Goal: Transaction & Acquisition: Purchase product/service

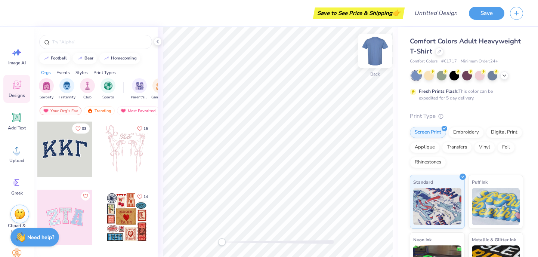
click at [378, 50] on img at bounding box center [375, 51] width 30 height 30
click at [438, 52] on icon at bounding box center [439, 51] width 4 height 4
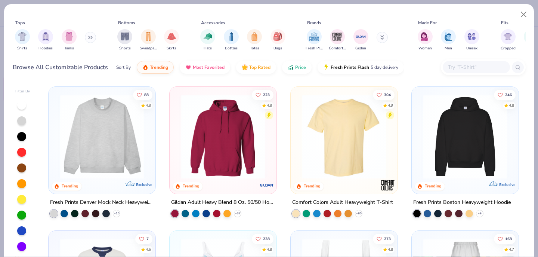
click at [90, 37] on icon at bounding box center [89, 37] width 1 height 3
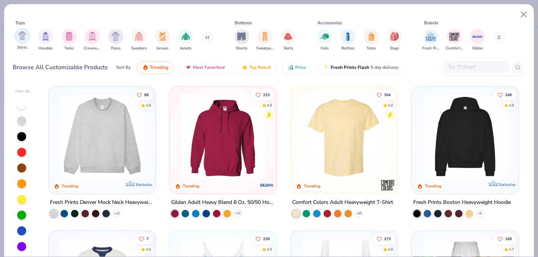
click at [25, 35] on img "filter for Shirts" at bounding box center [22, 35] width 9 height 9
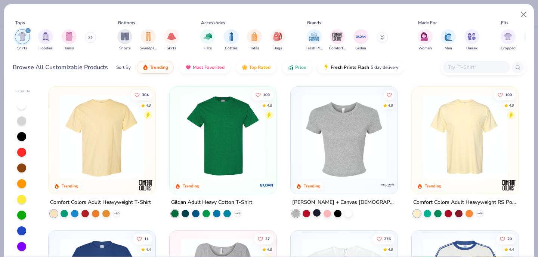
click at [316, 210] on div at bounding box center [316, 212] width 7 height 7
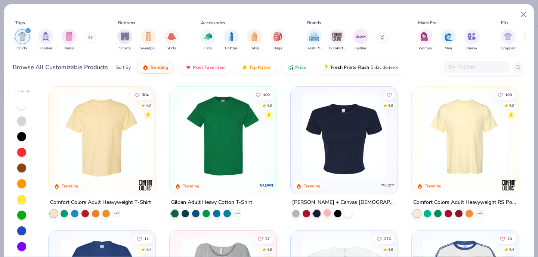
click at [328, 209] on div at bounding box center [327, 212] width 7 height 7
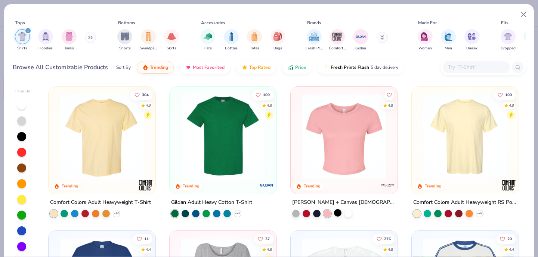
click at [339, 210] on div at bounding box center [337, 212] width 7 height 7
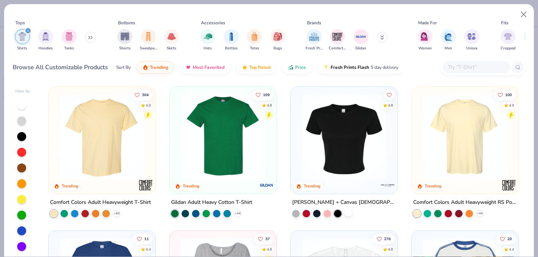
click at [352, 213] on div at bounding box center [347, 212] width 7 height 7
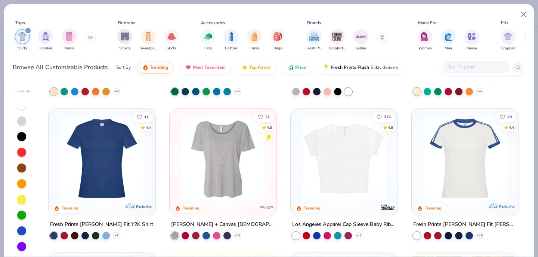
scroll to position [135, 0]
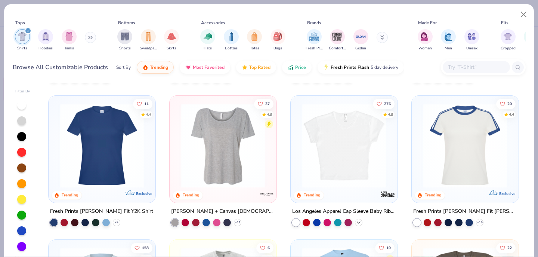
click at [358, 220] on icon at bounding box center [359, 222] width 6 height 6
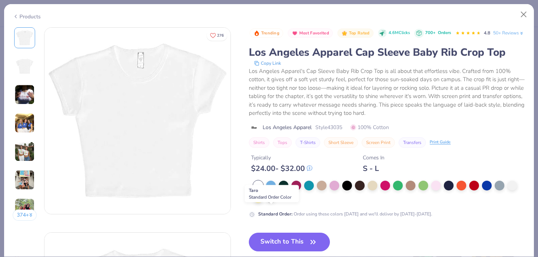
click at [271, 202] on div at bounding box center [271, 197] width 10 height 10
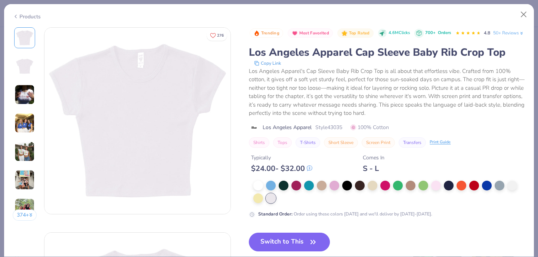
click at [26, 145] on img at bounding box center [25, 151] width 20 height 20
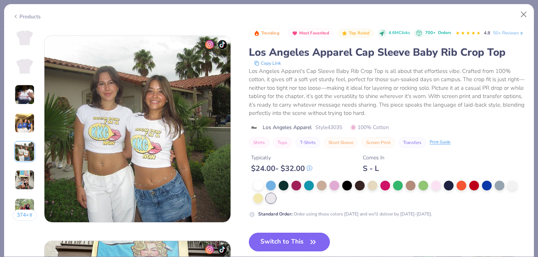
scroll to position [819, 0]
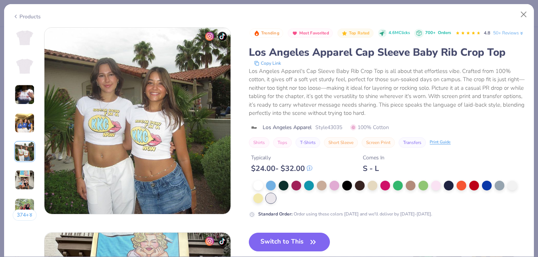
click at [27, 133] on img at bounding box center [25, 123] width 20 height 20
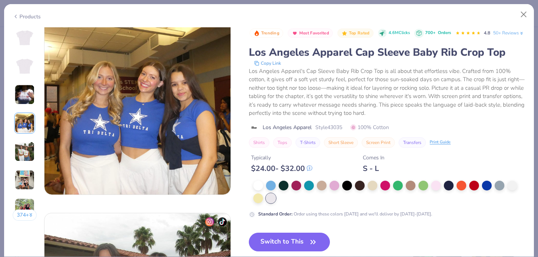
scroll to position [614, 0]
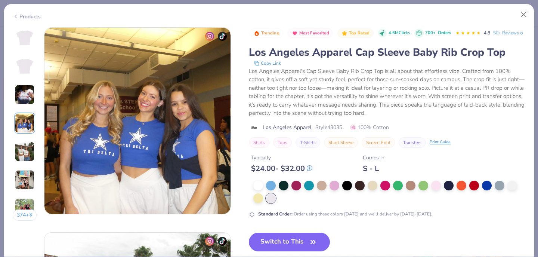
click at [28, 46] on img at bounding box center [25, 38] width 18 height 18
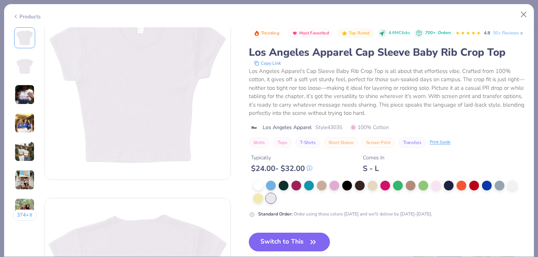
scroll to position [0, 0]
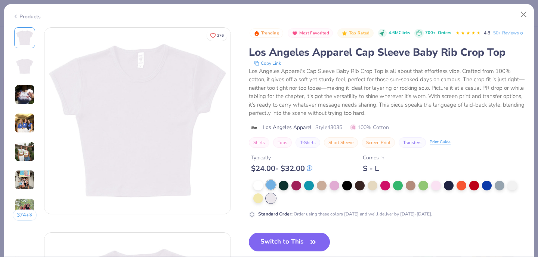
click at [272, 189] on div at bounding box center [271, 185] width 10 height 10
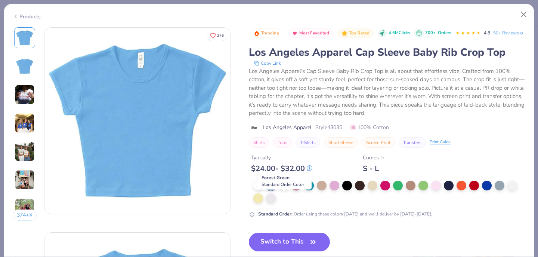
click at [286, 189] on div at bounding box center [284, 185] width 10 height 10
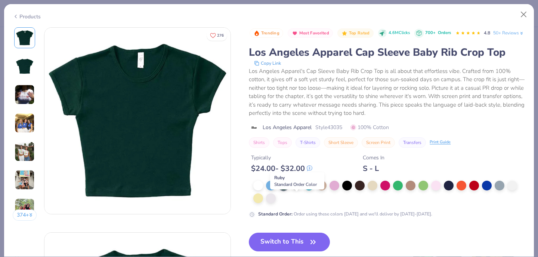
click at [297, 189] on div at bounding box center [296, 185] width 10 height 10
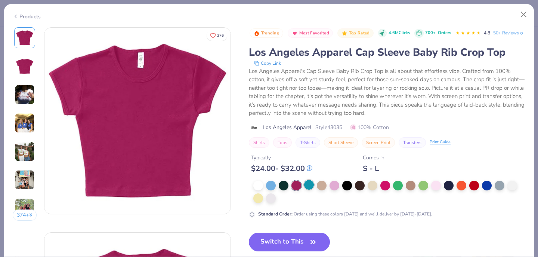
click at [309, 189] on div at bounding box center [309, 185] width 10 height 10
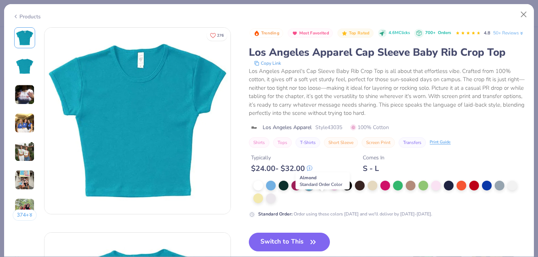
click at [322, 189] on div at bounding box center [322, 185] width 10 height 10
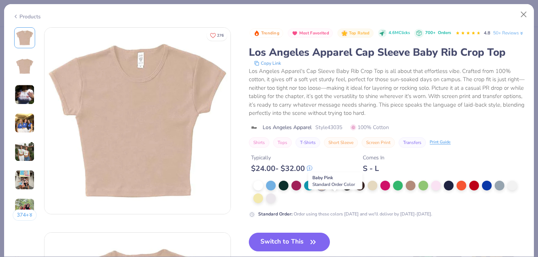
click at [335, 189] on div at bounding box center [335, 185] width 10 height 10
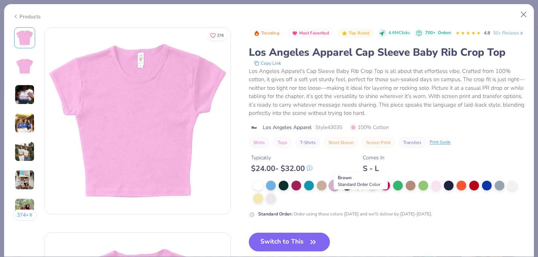
click at [358, 189] on div at bounding box center [360, 185] width 10 height 10
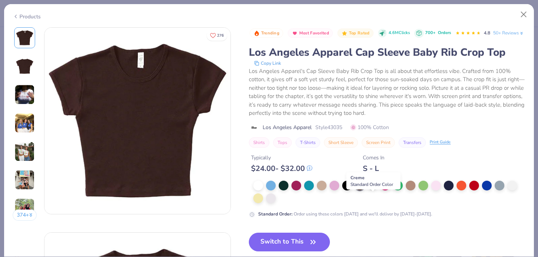
click at [373, 189] on div at bounding box center [373, 185] width 10 height 10
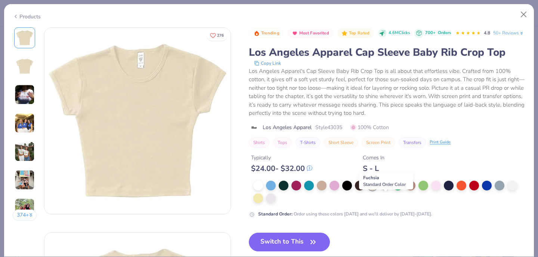
click at [386, 189] on div at bounding box center [385, 185] width 10 height 10
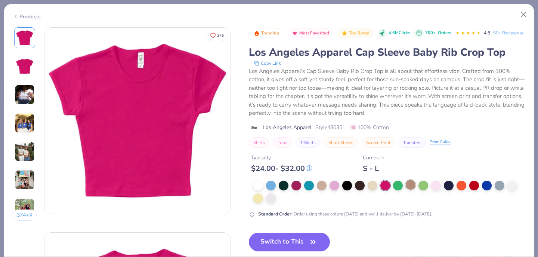
click at [406, 189] on div at bounding box center [411, 185] width 10 height 10
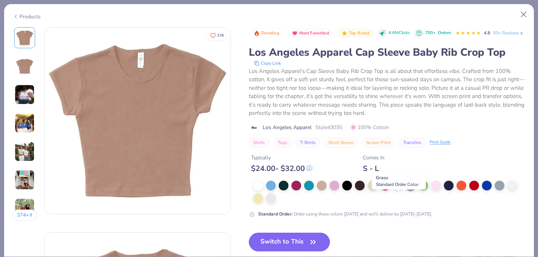
click at [395, 189] on div at bounding box center [398, 185] width 10 height 10
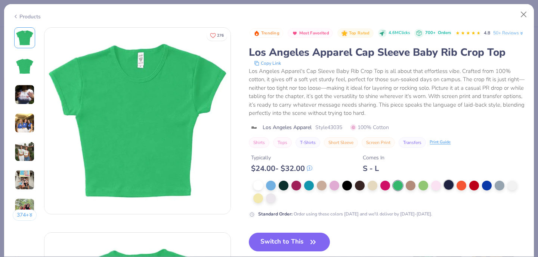
click at [446, 189] on div at bounding box center [449, 185] width 10 height 10
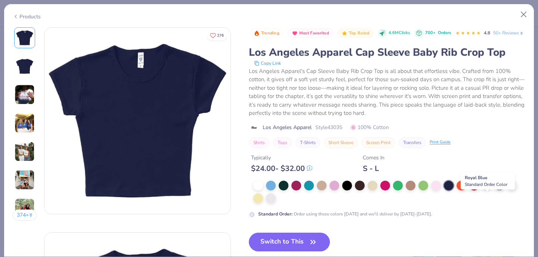
click at [492, 189] on div at bounding box center [487, 185] width 10 height 10
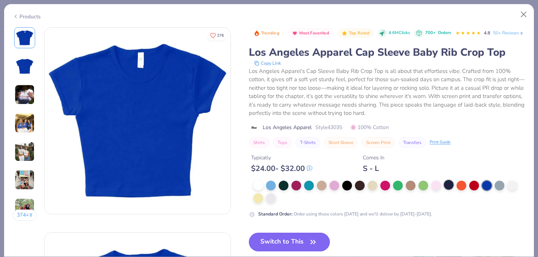
click at [452, 189] on div at bounding box center [449, 185] width 10 height 10
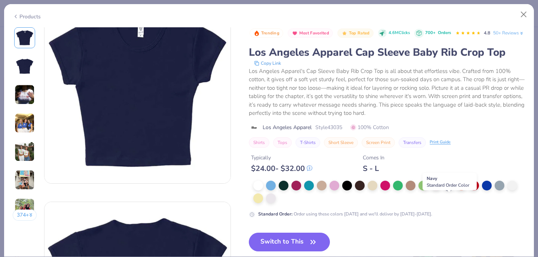
scroll to position [38, 0]
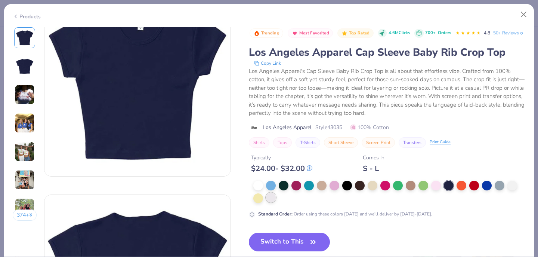
click at [275, 202] on div at bounding box center [271, 197] width 10 height 10
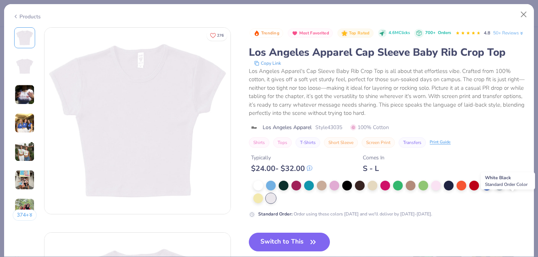
click at [511, 189] on div at bounding box center [512, 185] width 10 height 10
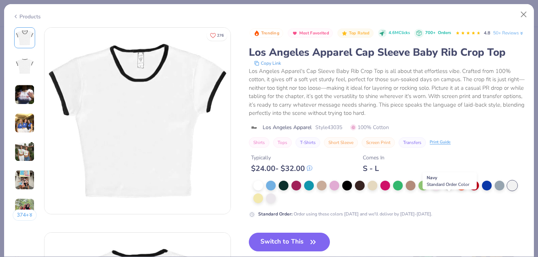
click at [452, 189] on div at bounding box center [449, 185] width 10 height 10
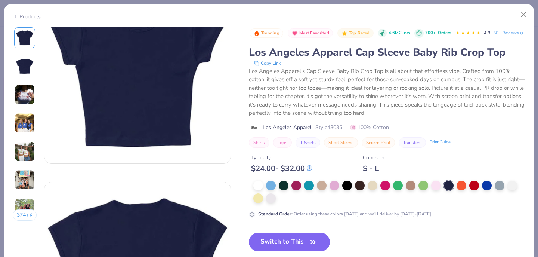
scroll to position [52, 0]
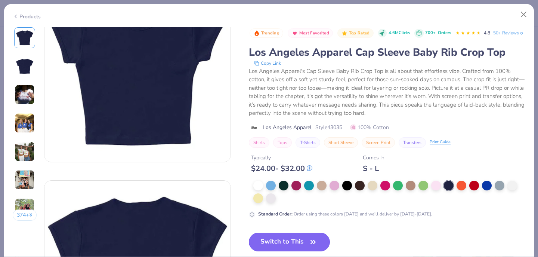
click at [295, 250] on button "Switch to This" at bounding box center [289, 241] width 81 height 19
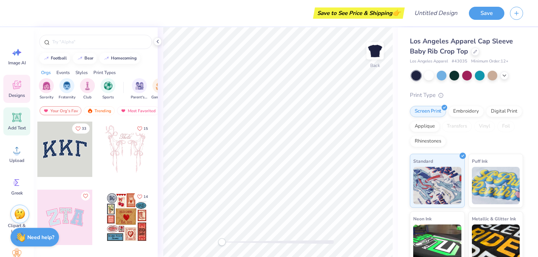
click at [19, 118] on icon at bounding box center [16, 117] width 7 height 7
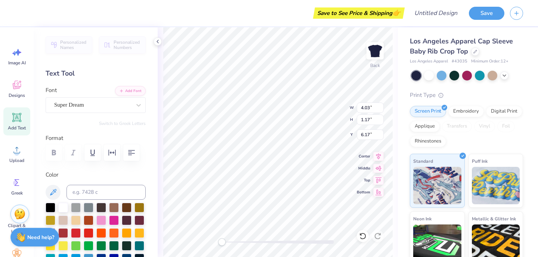
scroll to position [0, 1]
type textarea "Real. Strong. Women."
click at [134, 146] on button "button" at bounding box center [131, 152] width 16 height 16
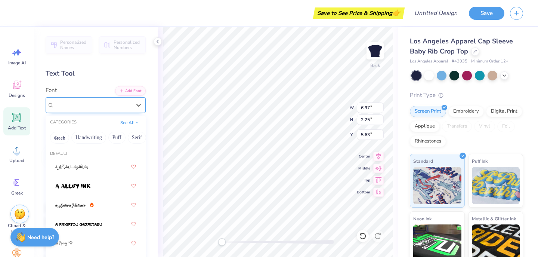
click at [132, 100] on div "Super Dream" at bounding box center [92, 105] width 78 height 12
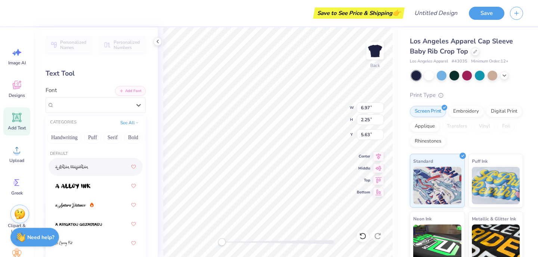
scroll to position [0, 33]
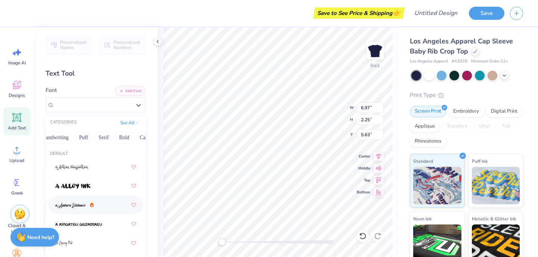
click at [80, 203] on img at bounding box center [70, 204] width 31 height 5
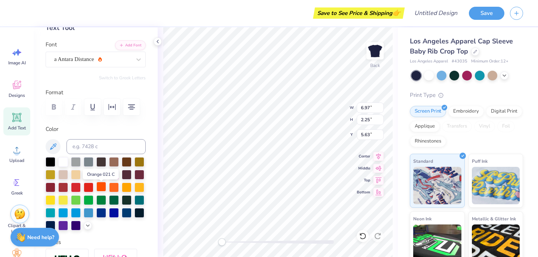
scroll to position [43, 0]
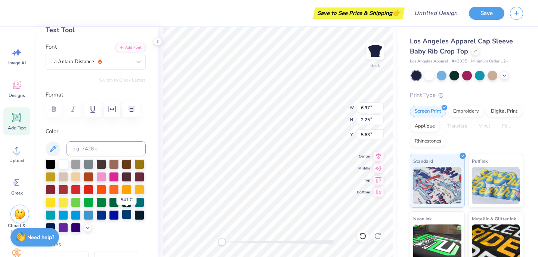
click at [125, 217] on div at bounding box center [127, 214] width 10 height 10
click at [89, 164] on div at bounding box center [89, 163] width 10 height 10
click at [77, 164] on div at bounding box center [76, 163] width 10 height 10
click at [64, 165] on div at bounding box center [63, 163] width 10 height 10
click at [120, 64] on div "a Antara Distance" at bounding box center [92, 62] width 78 height 12
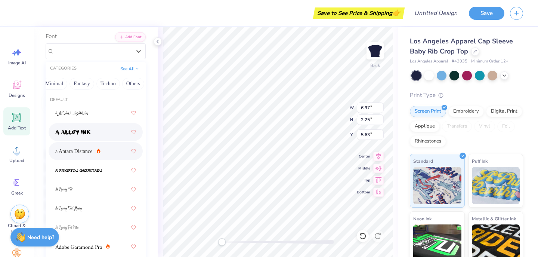
scroll to position [53, 0]
click at [126, 69] on button "See All" at bounding box center [129, 68] width 23 height 7
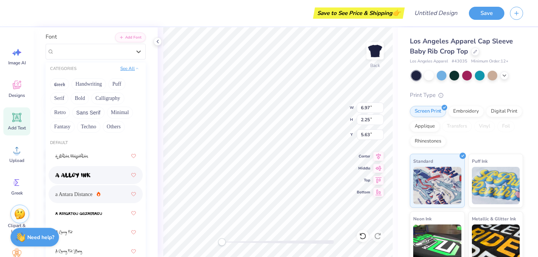
scroll to position [0, 0]
click at [131, 67] on button "See All" at bounding box center [129, 68] width 23 height 7
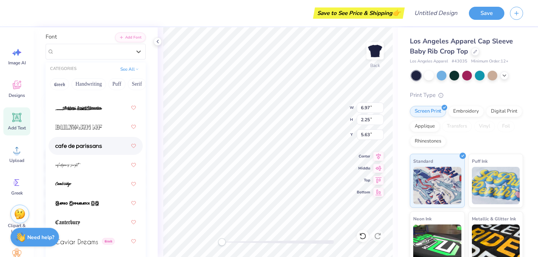
scroll to position [1026, 0]
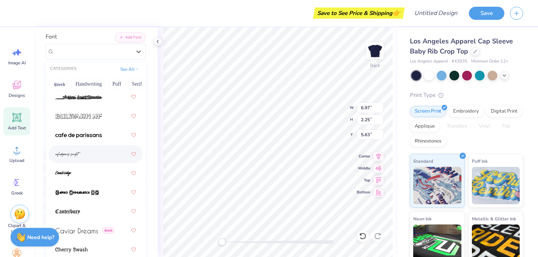
click at [108, 156] on div at bounding box center [95, 153] width 81 height 13
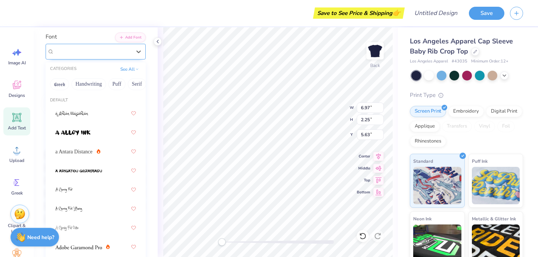
click at [129, 53] on div "cafedeparis-script" at bounding box center [92, 52] width 78 height 12
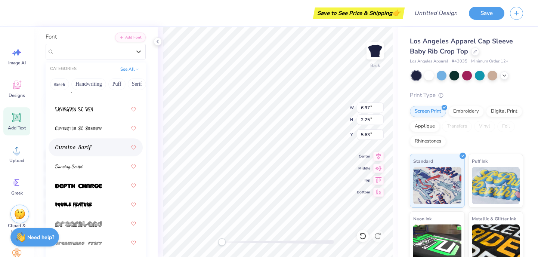
scroll to position [1744, 0]
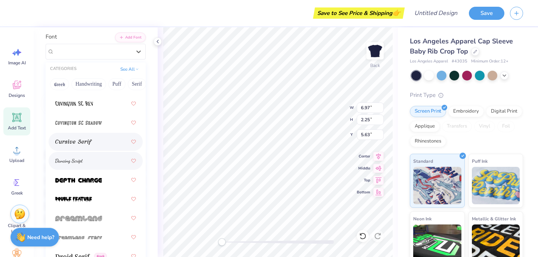
click at [105, 163] on div at bounding box center [95, 160] width 81 height 13
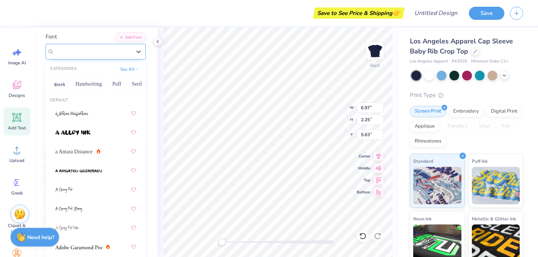
click at [126, 51] on div "Dancing Script" at bounding box center [92, 52] width 78 height 12
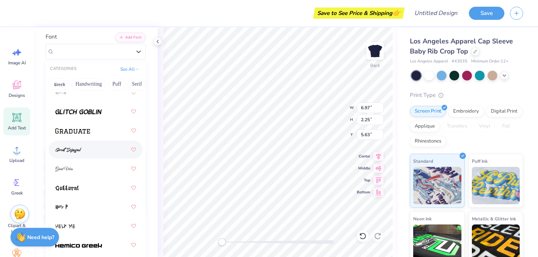
scroll to position [2490, 0]
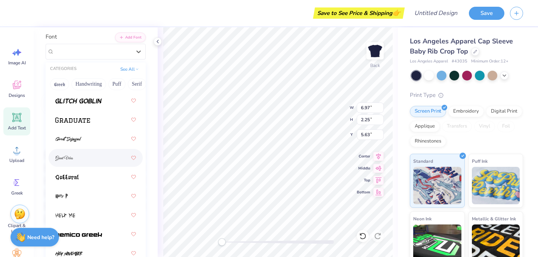
click at [99, 160] on div at bounding box center [95, 157] width 81 height 13
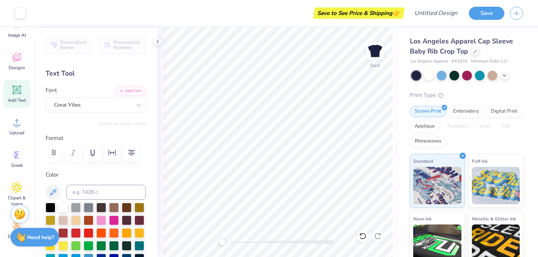
scroll to position [30, 0]
click at [25, 66] on span "Designs" at bounding box center [17, 66] width 16 height 6
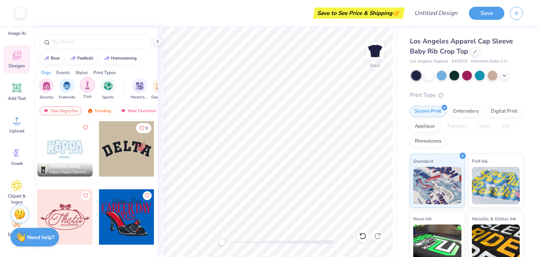
scroll to position [892, 0]
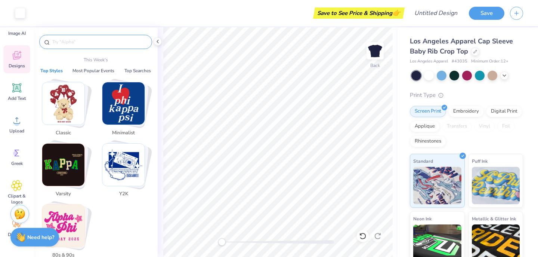
click at [96, 44] on input "text" at bounding box center [100, 41] width 96 height 7
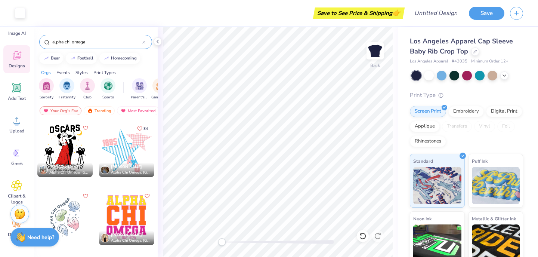
type input "alpha chi omega"
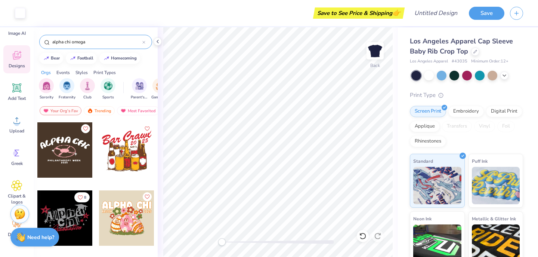
scroll to position [1956, 0]
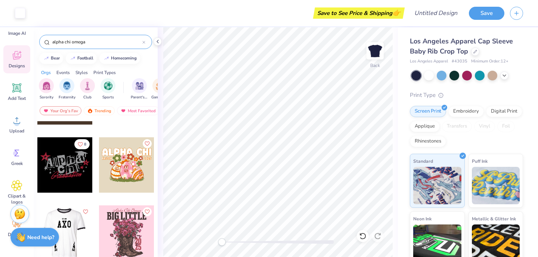
click at [128, 232] on div at bounding box center [126, 232] width 55 height 55
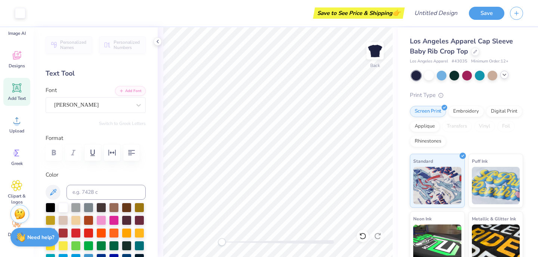
click at [503, 74] on polyline at bounding box center [504, 74] width 3 height 1
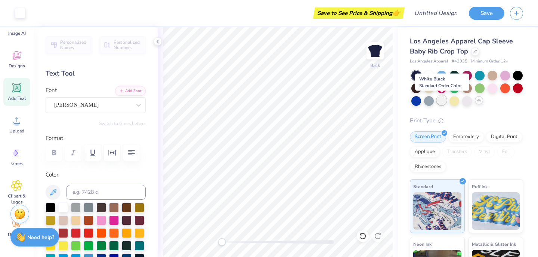
click at [441, 99] on div at bounding box center [442, 100] width 10 height 10
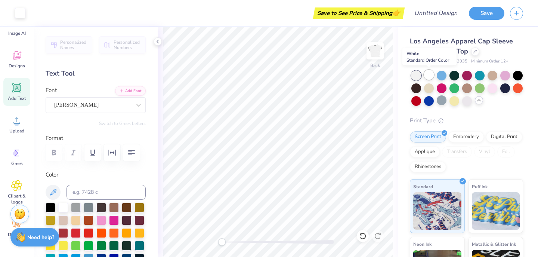
click at [427, 78] on div at bounding box center [429, 75] width 10 height 10
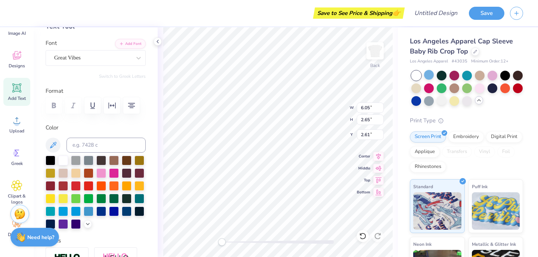
scroll to position [47, 0]
click at [63, 222] on div at bounding box center [63, 223] width 10 height 10
click at [76, 222] on div at bounding box center [76, 223] width 10 height 10
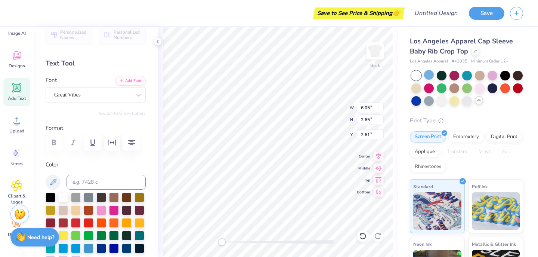
scroll to position [0, 0]
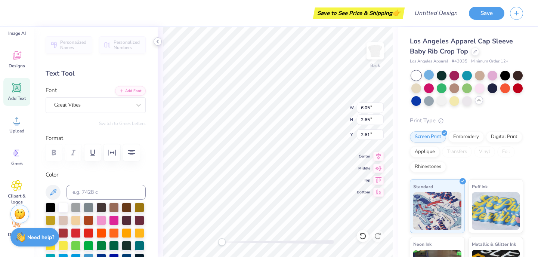
click at [158, 39] on icon at bounding box center [158, 41] width 6 height 6
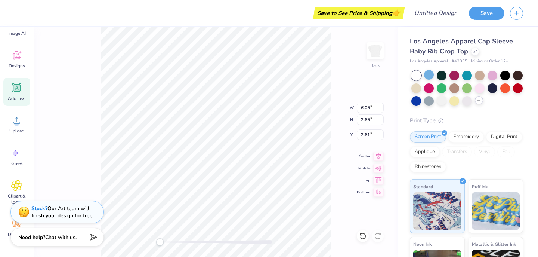
click at [79, 137] on div "Back W 6.05 6.05 " H 2.65 2.65 " Y 2.61 2.61 " Center Middle Top Bottom" at bounding box center [216, 141] width 364 height 229
click at [16, 91] on icon at bounding box center [16, 87] width 9 height 9
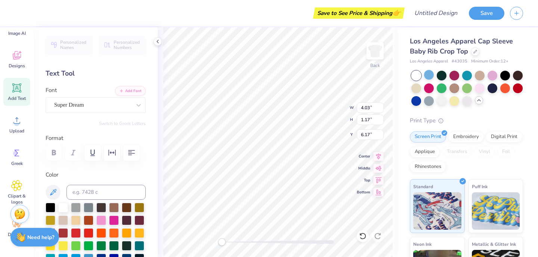
scroll to position [0, 2]
type textarea "Alpha Chi Omega"
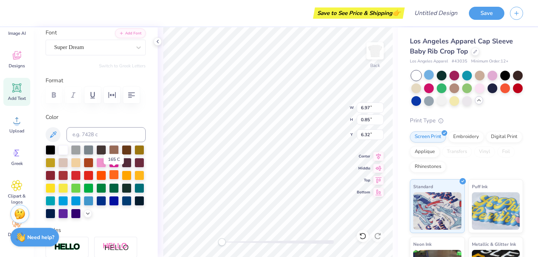
scroll to position [58, 0]
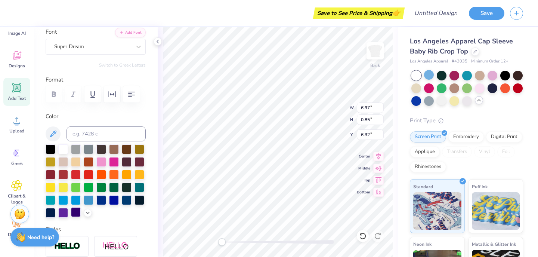
click at [77, 212] on div at bounding box center [76, 212] width 10 height 10
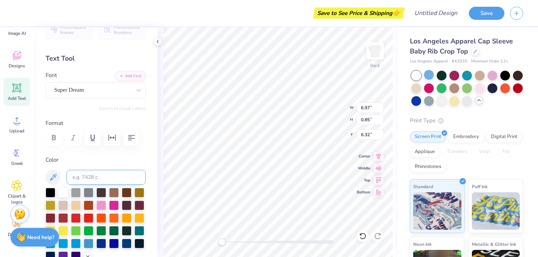
scroll to position [0, 0]
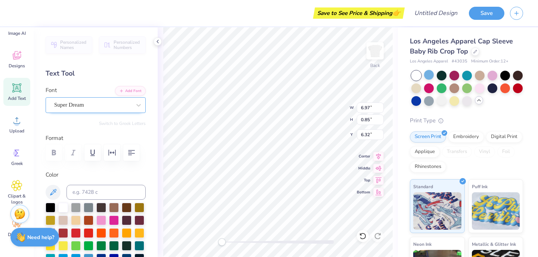
click at [126, 108] on div "Super Dream" at bounding box center [92, 105] width 78 height 12
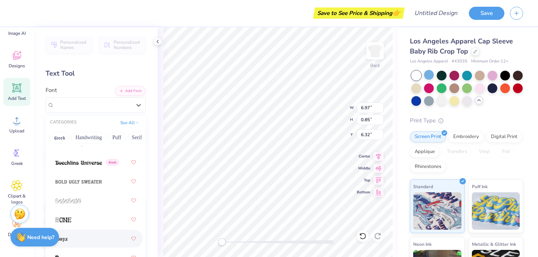
scroll to position [590, 0]
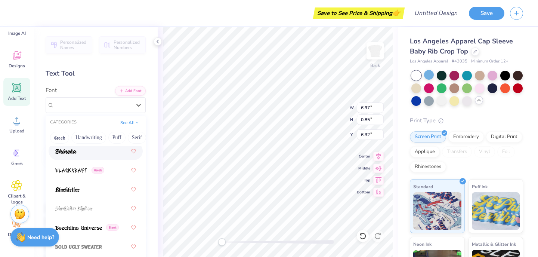
click at [95, 152] on div at bounding box center [95, 150] width 81 height 13
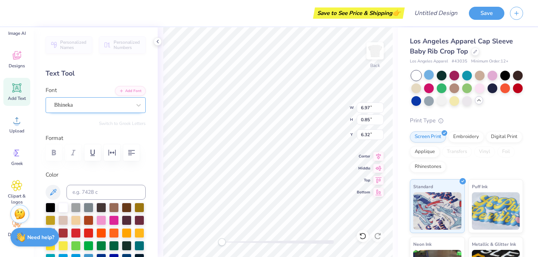
click at [126, 103] on div "Bhineka" at bounding box center [92, 105] width 78 height 12
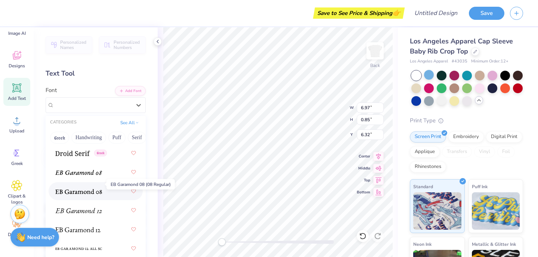
scroll to position [1957, 0]
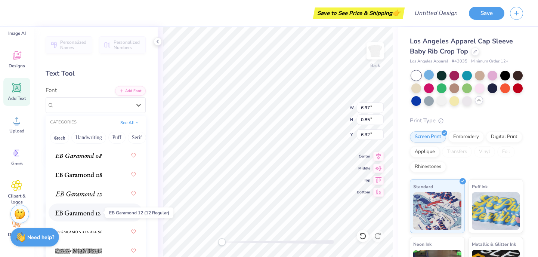
click at [89, 211] on img at bounding box center [77, 212] width 45 height 5
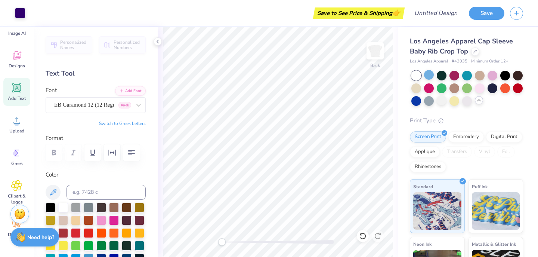
click at [18, 93] on icon at bounding box center [16, 87] width 11 height 11
type textarea "DVAM 2025"
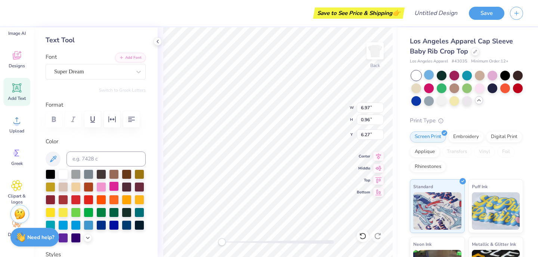
scroll to position [38, 0]
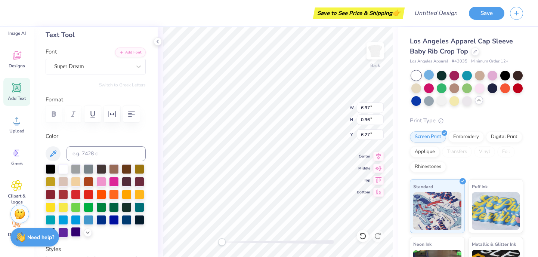
click at [75, 233] on div at bounding box center [76, 232] width 10 height 10
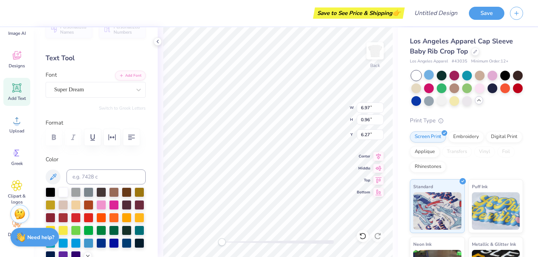
scroll to position [0, 0]
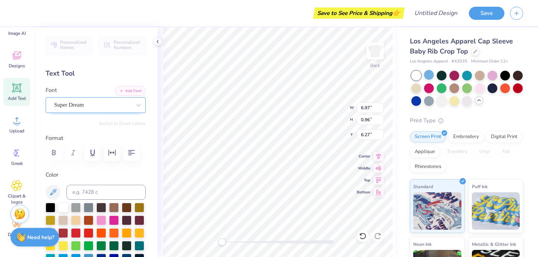
click at [111, 105] on div "Super Dream" at bounding box center [92, 105] width 78 height 12
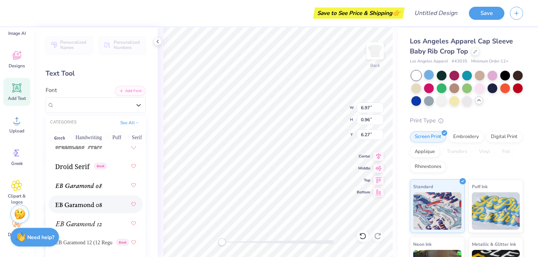
scroll to position [1931, 0]
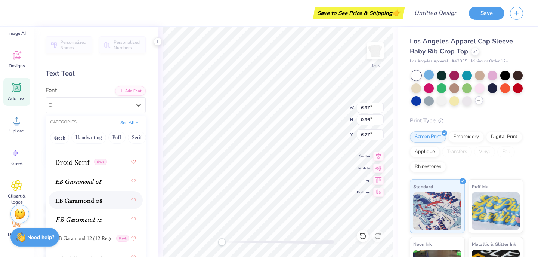
click at [105, 205] on div at bounding box center [95, 199] width 81 height 13
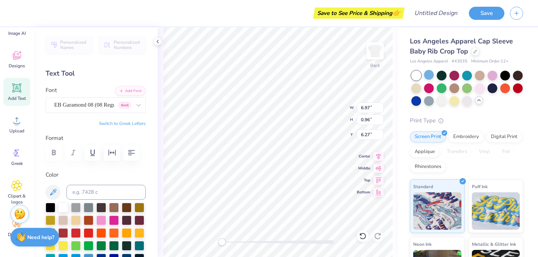
type input "3.47"
type input "0.50"
type input "1.93"
type input "6.07"
type input "1.07"
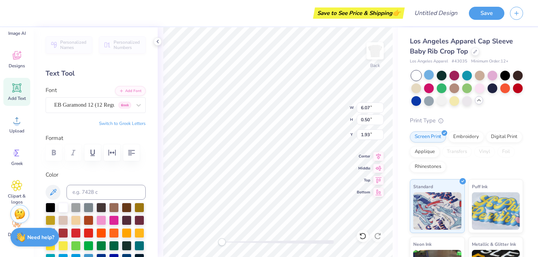
type input "6.22"
click at [104, 108] on div "EB Garamond 08 (08 Regular) [DEMOGRAPHIC_DATA]" at bounding box center [92, 105] width 78 height 12
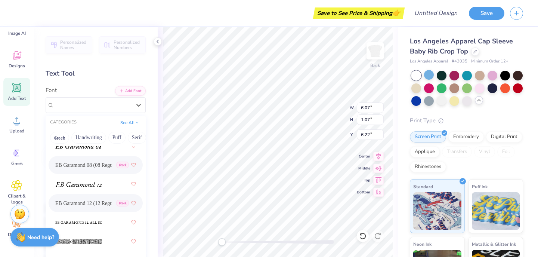
scroll to position [1968, 0]
click at [93, 201] on span "EB Garamond 12 (12 Regular)" at bounding box center [83, 201] width 57 height 8
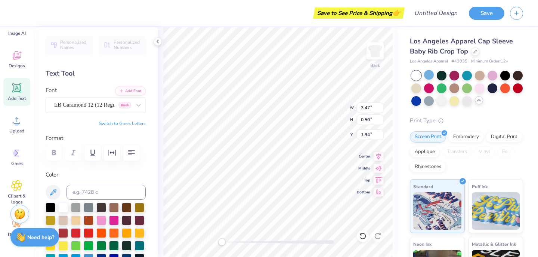
type input "2.61"
type input "0.49"
type input "5.51"
type textarea "dvam 2025"
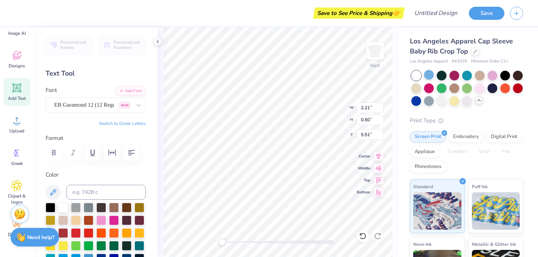
type textarea "DVAM 2025"
type textarea "DVAM"
click at [19, 83] on icon at bounding box center [16, 87] width 11 height 11
type input "4.03"
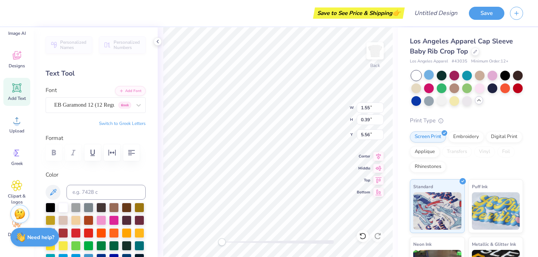
type input "1.17"
type input "6.17"
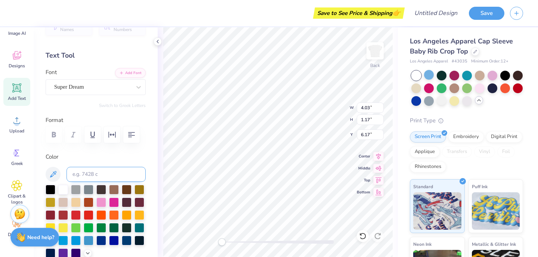
scroll to position [19, 0]
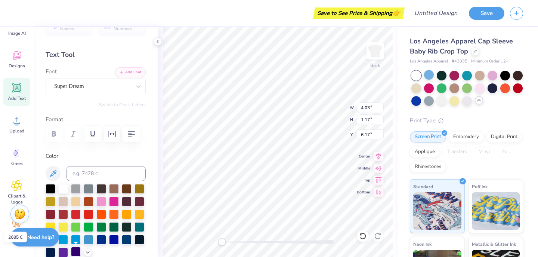
type textarea "2025"
click at [74, 253] on div at bounding box center [76, 252] width 10 height 10
click at [103, 88] on div "Super Dream" at bounding box center [92, 86] width 78 height 12
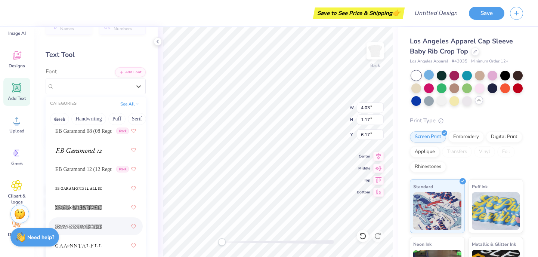
scroll to position [1973, 0]
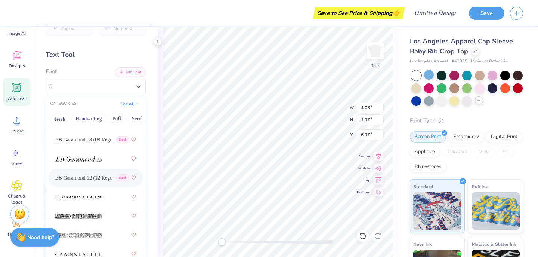
click at [99, 179] on span "EB Garamond 12 (12 Regular)" at bounding box center [83, 178] width 57 height 8
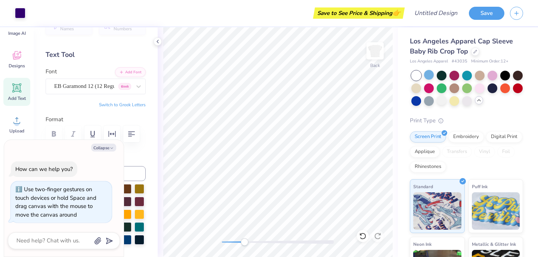
drag, startPoint x: 223, startPoint y: 241, endPoint x: 247, endPoint y: 244, distance: 24.8
click at [248, 244] on div "Accessibility label" at bounding box center [244, 241] width 7 height 7
click at [286, 247] on div "Back W 2.73 2.73 " H 1.01 1.01 " Y 6.25 6.25 " Center Middle Top Bottom" at bounding box center [278, 141] width 240 height 229
click at [208, 244] on div "Back" at bounding box center [278, 141] width 240 height 229
type textarea "x"
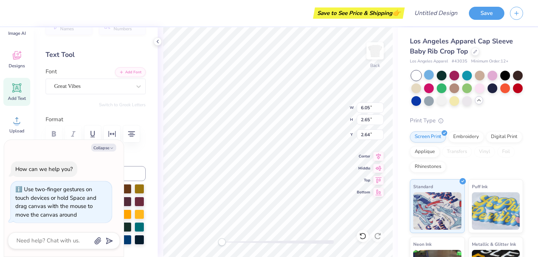
type input "2.65"
type textarea "x"
type input "3.47"
type input "0.50"
type input "1.94"
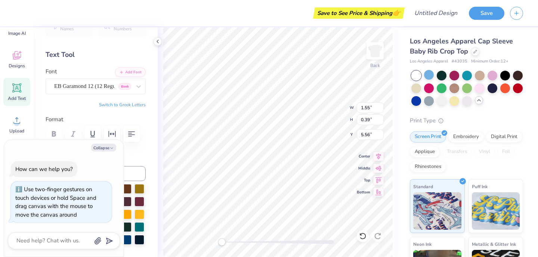
type textarea "x"
type input "1.53"
type input "0.56"
type textarea "x"
type input "6.05"
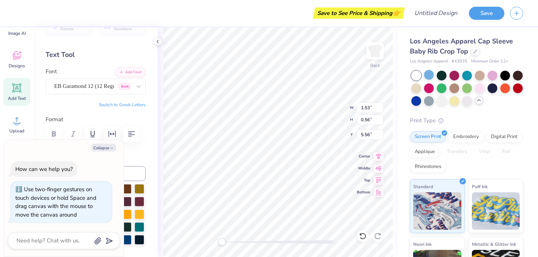
type input "2.65"
type textarea "x"
type input "6.43"
type input "2.81"
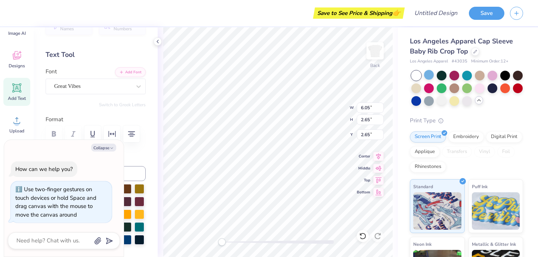
type input "2.49"
click at [244, 241] on div at bounding box center [278, 242] width 112 height 4
type textarea "x"
type input "1.53"
type input "0.56"
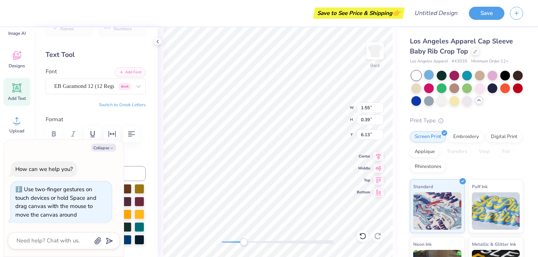
type input "6.19"
click at [203, 242] on div "Back" at bounding box center [278, 141] width 240 height 229
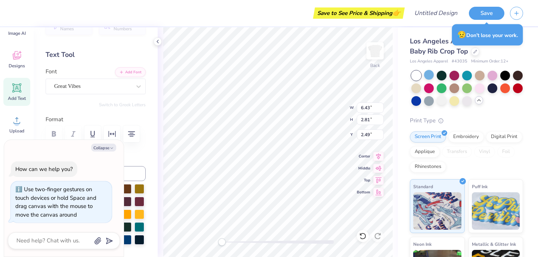
click at [137, 152] on label "Color" at bounding box center [96, 156] width 100 height 9
click at [110, 131] on icon "button" at bounding box center [112, 133] width 9 height 9
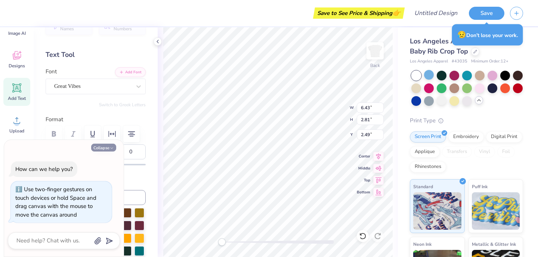
click at [110, 146] on icon "button" at bounding box center [111, 148] width 4 height 4
type textarea "x"
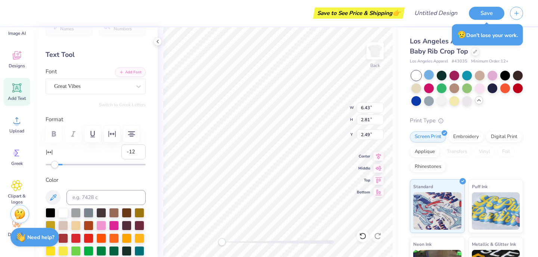
type input "-13"
drag, startPoint x: 62, startPoint y: 164, endPoint x: 52, endPoint y: 165, distance: 10.1
click at [52, 165] on div "Accessibility label" at bounding box center [51, 164] width 7 height 7
type input "-1"
drag, startPoint x: 52, startPoint y: 165, endPoint x: 61, endPoint y: 164, distance: 9.0
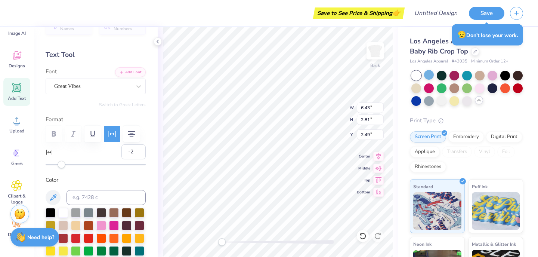
click at [61, 164] on div "Accessibility label" at bounding box center [61, 164] width 7 height 7
type input "0"
click at [62, 164] on div "Accessibility label" at bounding box center [62, 164] width 7 height 7
click at [105, 174] on div "Personalized Names Personalized Numbers Text Tool Add Font Font Great Vibes Swi…" at bounding box center [96, 141] width 124 height 229
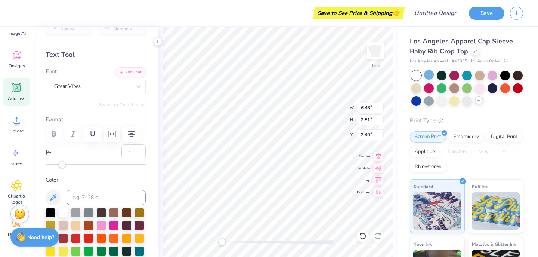
click at [145, 111] on div "Personalized Names Personalized Numbers Text Tool Add Font Font Great Vibes Swi…" at bounding box center [96, 141] width 124 height 229
click at [380, 137] on input "2.48" at bounding box center [370, 134] width 27 height 10
click at [380, 137] on input "2.47" at bounding box center [370, 134] width 27 height 10
type input "2.46"
click at [380, 137] on input "2.46" at bounding box center [370, 134] width 27 height 10
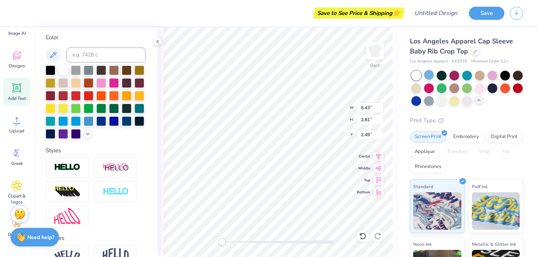
scroll to position [0, 0]
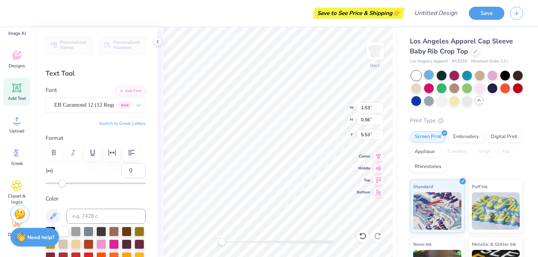
type input "1.55"
type input "0.39"
type input "1.98"
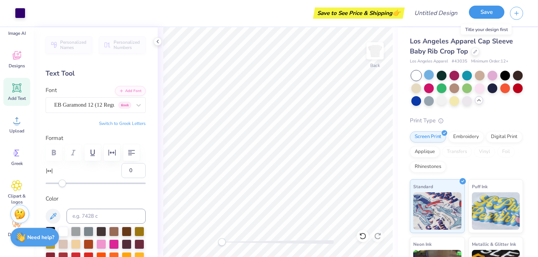
click at [483, 10] on button "Save" at bounding box center [486, 12] width 35 height 13
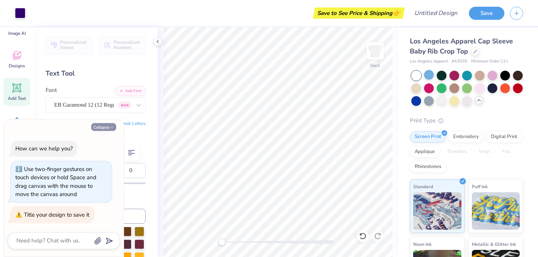
click at [112, 129] on icon "button" at bounding box center [111, 127] width 4 height 4
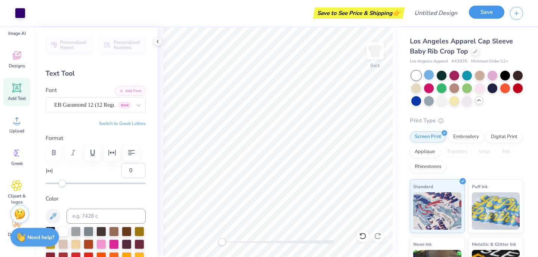
click at [489, 12] on button "Save" at bounding box center [486, 12] width 35 height 13
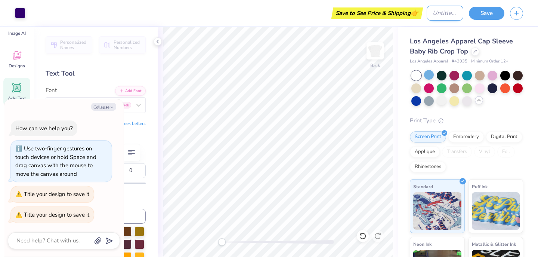
type textarea "x"
click at [437, 18] on input "Design Title" at bounding box center [445, 13] width 37 height 15
type input "d"
type textarea "x"
type input "dv"
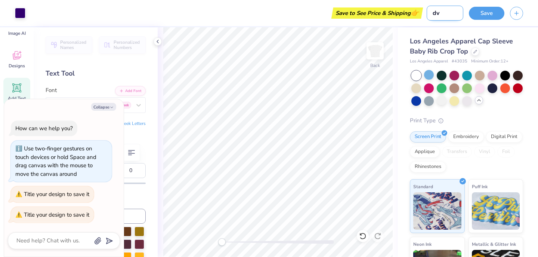
type textarea "x"
type input "dva"
type textarea "x"
type input "dvam"
type textarea "x"
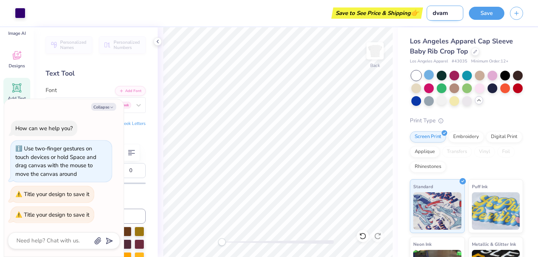
type input "dvam"
type textarea "x"
type input "dvam 2"
type textarea "x"
type input "dvam 20"
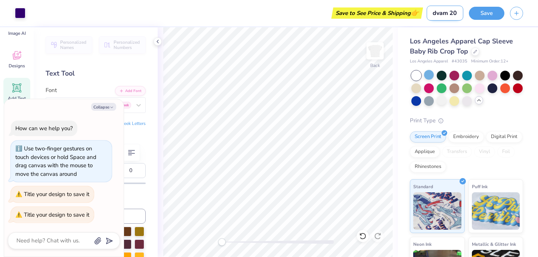
type textarea "x"
type input "dvam 202"
type textarea "x"
type input "dvam 2025"
type textarea "x"
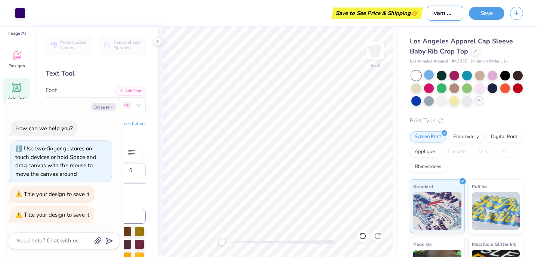
scroll to position [0, 6]
type input "dvam 2025"
click at [483, 10] on button "Save" at bounding box center [486, 12] width 35 height 13
type textarea "x"
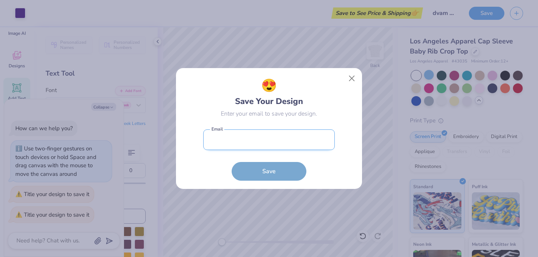
click at [304, 133] on input "email" at bounding box center [269, 139] width 132 height 21
type input "[PERSON_NAME][EMAIL_ADDRESS][PERSON_NAME][DOMAIN_NAME]"
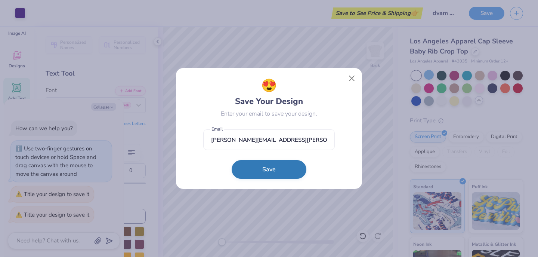
click at [272, 170] on button "Save" at bounding box center [269, 169] width 75 height 19
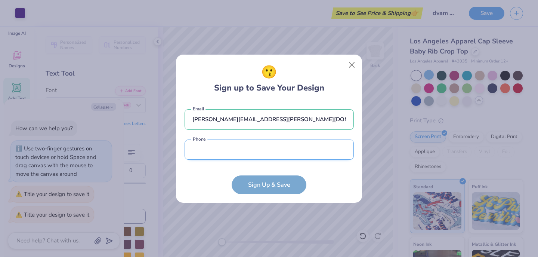
click at [273, 154] on input "tel" at bounding box center [269, 149] width 169 height 21
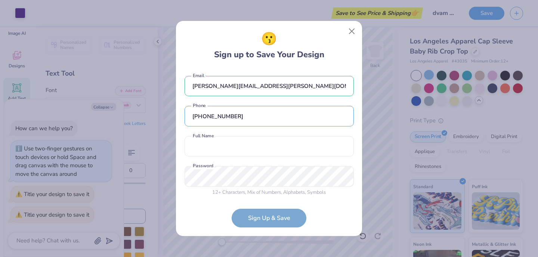
scroll to position [3, 0]
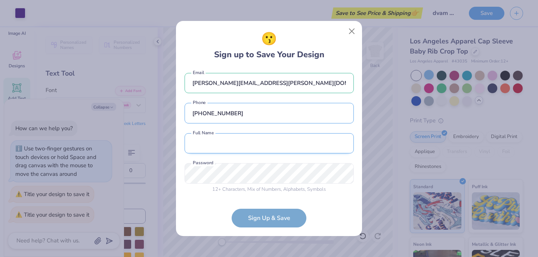
type input "[PHONE_NUMBER]"
click at [260, 139] on input "text" at bounding box center [269, 143] width 169 height 21
type input "[PERSON_NAME]"
type input "[PHONE_NUMBER]"
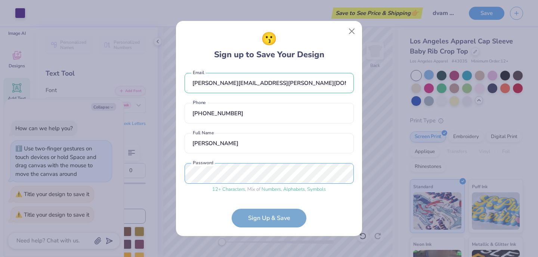
scroll to position [31, 0]
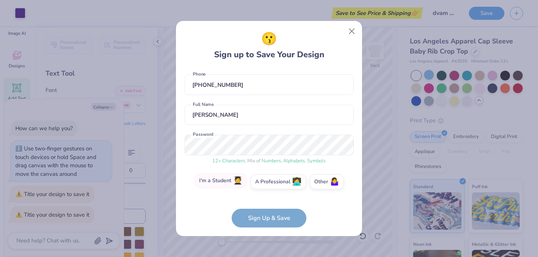
click at [218, 183] on label "I'm a Student 🧑‍🎓" at bounding box center [221, 180] width 52 height 15
click at [267, 213] on input "I'm a Student 🧑‍🎓" at bounding box center [269, 215] width 5 height 5
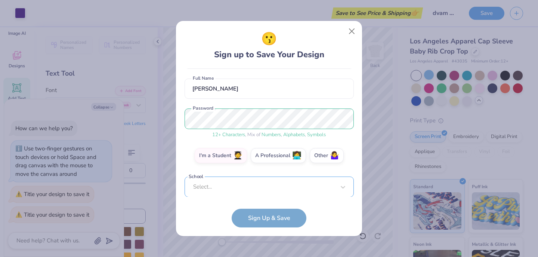
type textarea "x"
click at [275, 185] on div "Select..." at bounding box center [269, 186] width 169 height 21
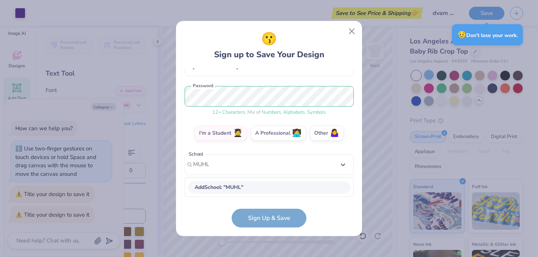
scroll to position [80, 0]
type input "M"
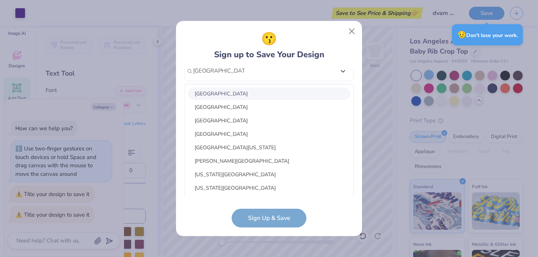
click at [270, 98] on div "[GEOGRAPHIC_DATA]" at bounding box center [269, 93] width 163 height 12
type input "[GEOGRAPHIC_DATA]"
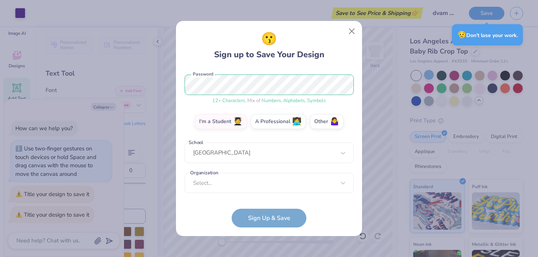
scroll to position [92, 0]
type textarea "x"
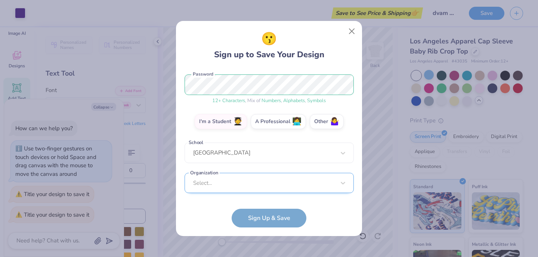
click at [270, 181] on div "Select..." at bounding box center [269, 183] width 169 height 21
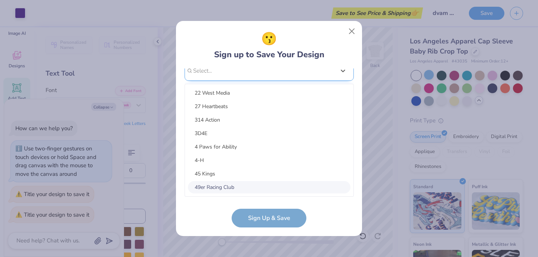
scroll to position [0, 0]
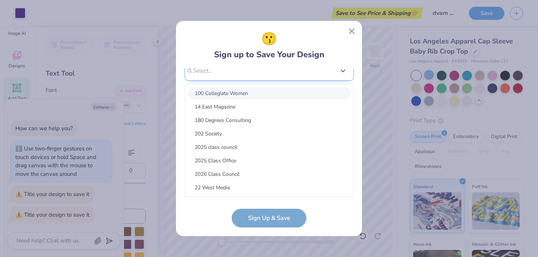
click at [252, 72] on div "[PERSON_NAME][EMAIL_ADDRESS][PERSON_NAME][DOMAIN_NAME] Email [PHONE_NUMBER] Pho…" at bounding box center [269, 132] width 169 height 129
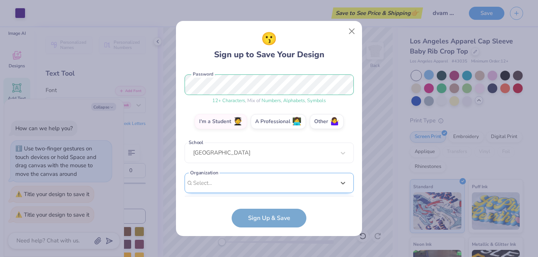
scroll to position [204, 0]
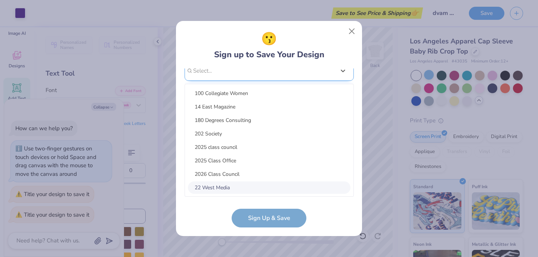
click at [232, 187] on div "option focused, 8 of 30. 30 results available. Use Up and Down to choose option…" at bounding box center [269, 129] width 169 height 136
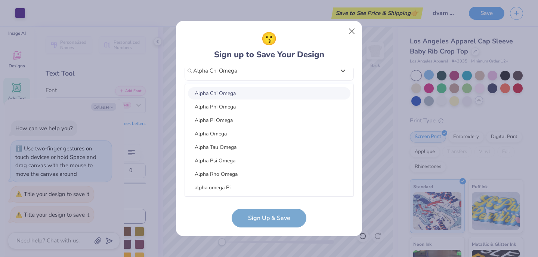
click at [259, 96] on div "Alpha Chi Omega" at bounding box center [269, 93] width 163 height 12
type input "Alpha Chi Omega"
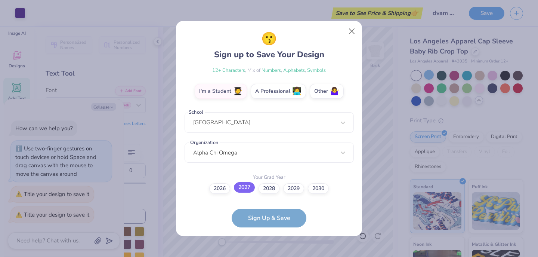
click at [248, 189] on label "2027" at bounding box center [244, 187] width 21 height 10
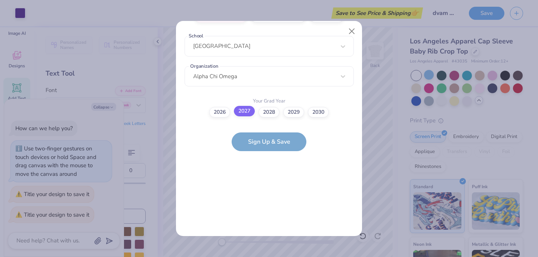
scroll to position [0, 0]
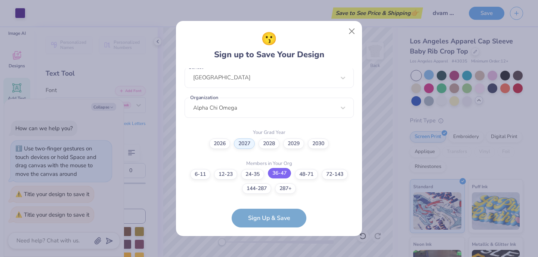
click at [280, 173] on label "36-47" at bounding box center [279, 173] width 23 height 10
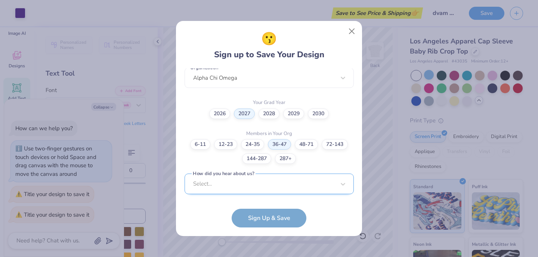
scroll to position [309, 0]
click at [270, 183] on div "Select..." at bounding box center [269, 183] width 169 height 21
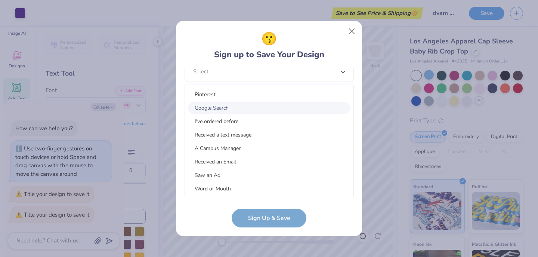
click at [241, 103] on div "Google Search" at bounding box center [269, 108] width 163 height 12
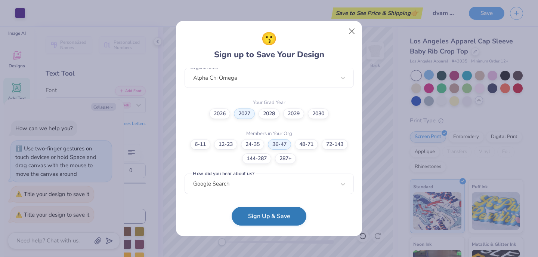
click at [281, 219] on button "Sign Up & Save" at bounding box center [269, 216] width 75 height 19
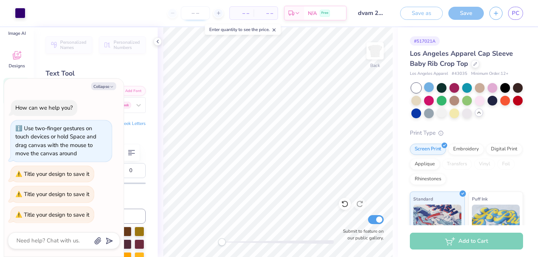
click at [244, 15] on span "– –" at bounding box center [241, 13] width 15 height 8
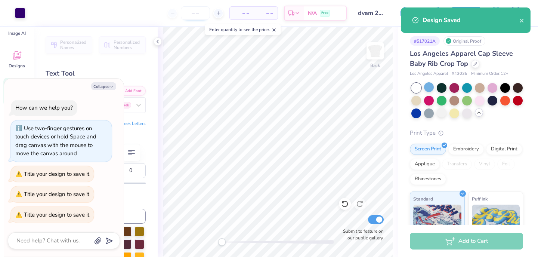
click at [195, 11] on input "number" at bounding box center [195, 12] width 29 height 13
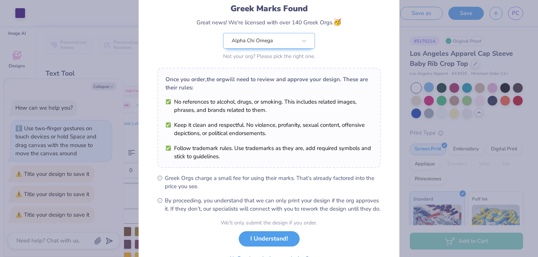
scroll to position [93, 0]
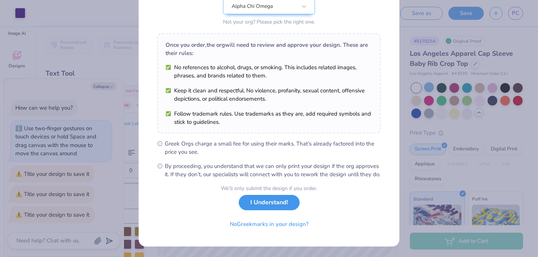
click at [275, 210] on button "I Understand!" at bounding box center [269, 202] width 61 height 15
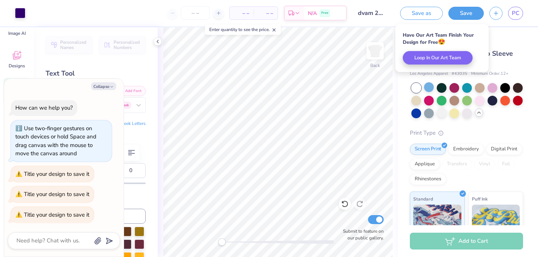
scroll to position [0, 0]
type textarea "x"
type input "20"
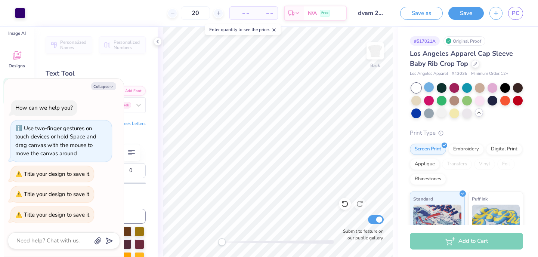
type textarea "x"
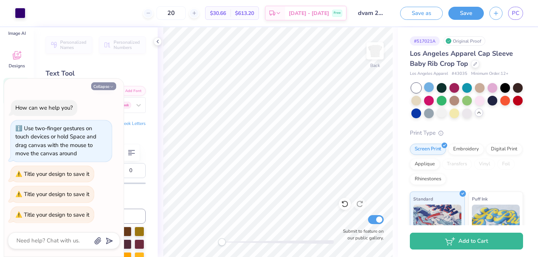
type input "20"
click at [108, 86] on button "Collapse" at bounding box center [103, 86] width 25 height 8
type textarea "x"
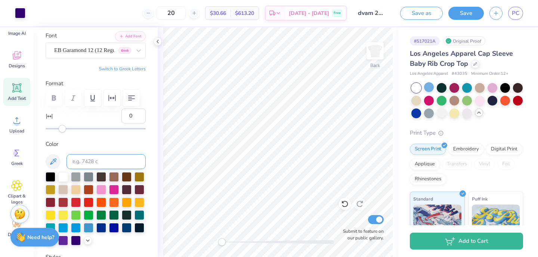
scroll to position [64, 0]
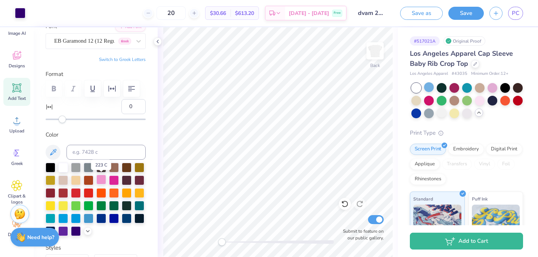
click at [101, 178] on div at bounding box center [101, 179] width 10 height 10
click at [76, 233] on div at bounding box center [76, 230] width 10 height 10
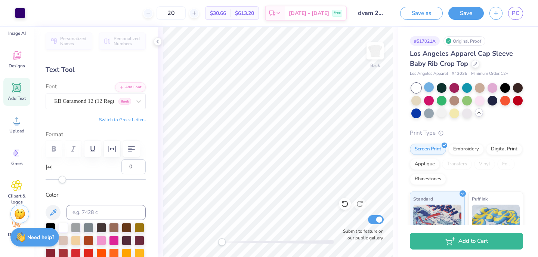
scroll to position [0, 0]
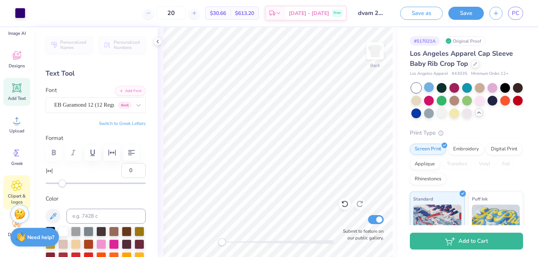
click at [16, 189] on icon at bounding box center [16, 185] width 11 height 11
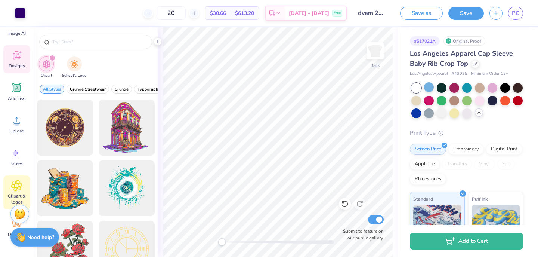
click at [18, 64] on span "Designs" at bounding box center [17, 66] width 16 height 6
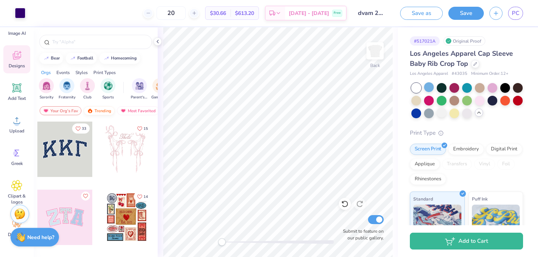
click at [107, 111] on div "Trending" at bounding box center [99, 110] width 31 height 9
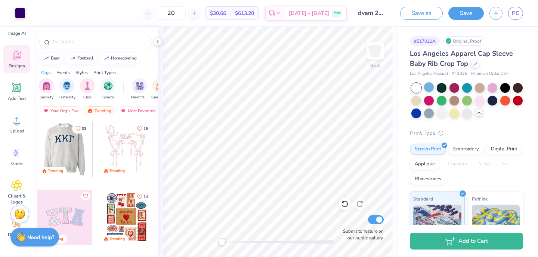
click at [37, 161] on div at bounding box center [9, 148] width 55 height 55
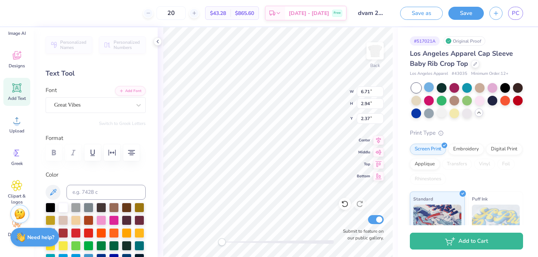
scroll to position [0, 1]
type input "2.39"
type input "2.31"
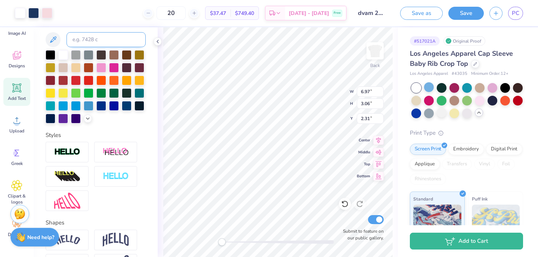
scroll to position [0, 0]
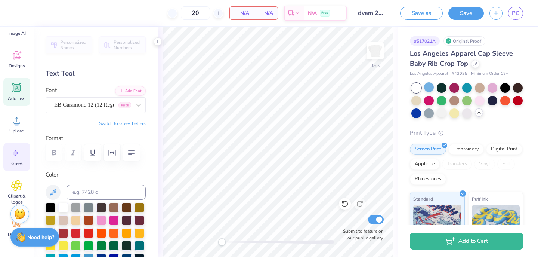
click at [21, 152] on icon at bounding box center [16, 152] width 11 height 11
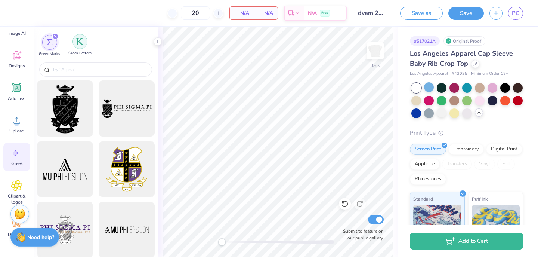
click at [80, 39] on img "filter for Greek Letters" at bounding box center [79, 41] width 7 height 7
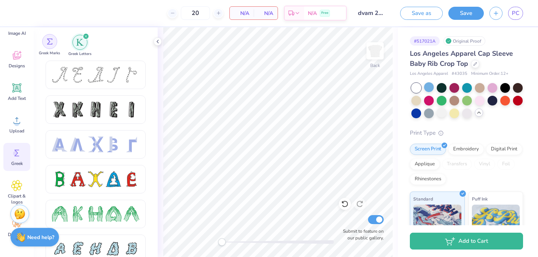
click at [53, 40] on div "filter for Greek Marks" at bounding box center [49, 41] width 15 height 15
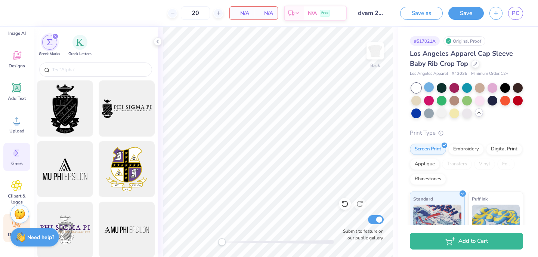
click at [11, 224] on div "Decorate" at bounding box center [16, 228] width 27 height 28
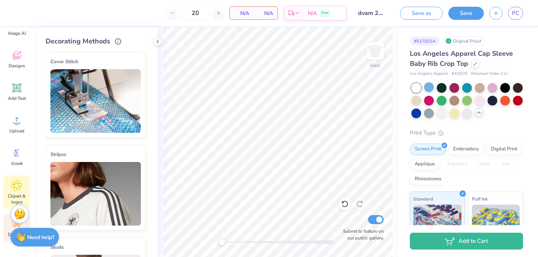
click at [10, 192] on div "Clipart & logos" at bounding box center [16, 192] width 27 height 34
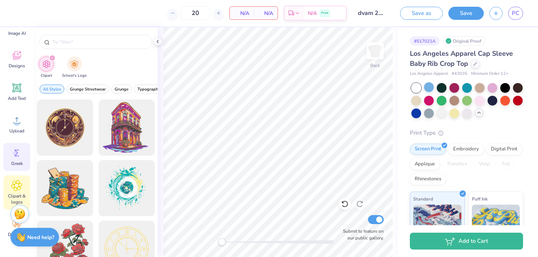
click at [14, 161] on span "Greek" at bounding box center [17, 163] width 12 height 6
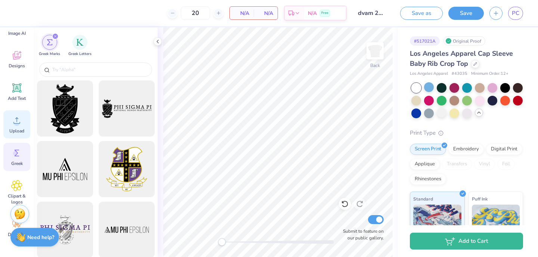
click at [17, 121] on icon at bounding box center [16, 120] width 7 height 6
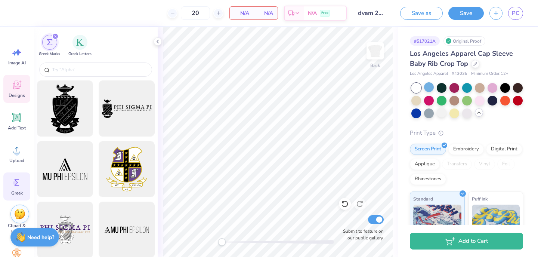
click at [17, 97] on span "Designs" at bounding box center [17, 95] width 16 height 6
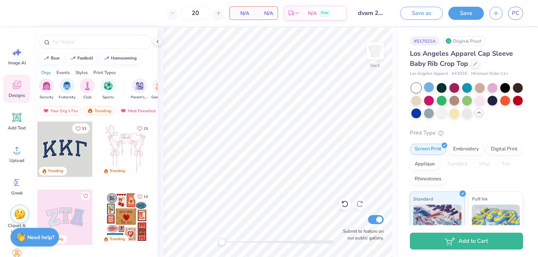
click at [81, 72] on div "Styles" at bounding box center [81, 72] width 12 height 7
click at [62, 73] on div "Events" at bounding box center [62, 72] width 13 height 7
click at [109, 71] on div "Print Types" at bounding box center [104, 72] width 22 height 7
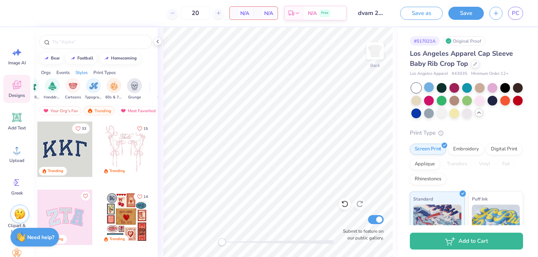
scroll to position [0, 608]
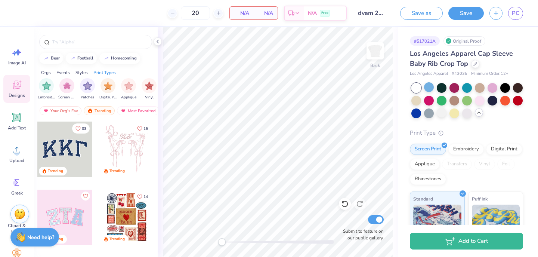
click at [40, 75] on div "Orgs Events Styles Print Types" at bounding box center [96, 70] width 124 height 10
click at [43, 74] on div "Orgs" at bounding box center [46, 72] width 10 height 7
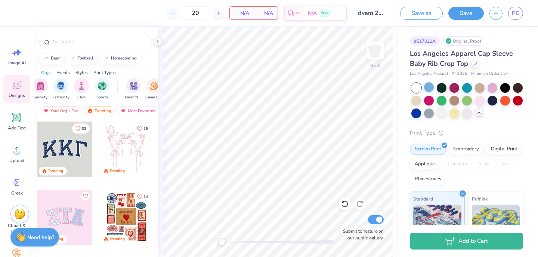
scroll to position [0, 0]
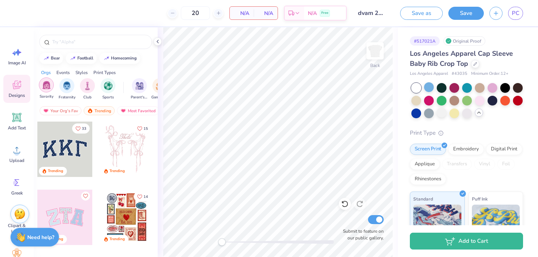
click at [41, 90] on div "filter for Sorority" at bounding box center [46, 84] width 15 height 15
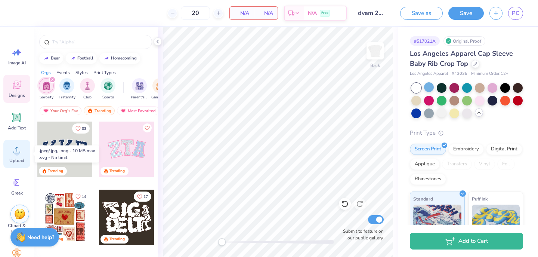
click at [16, 159] on span "Upload" at bounding box center [16, 160] width 15 height 6
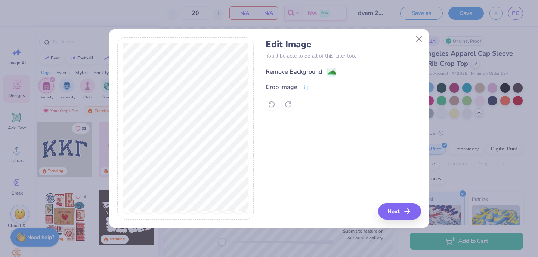
click at [298, 70] on div "Remove Background" at bounding box center [294, 71] width 56 height 9
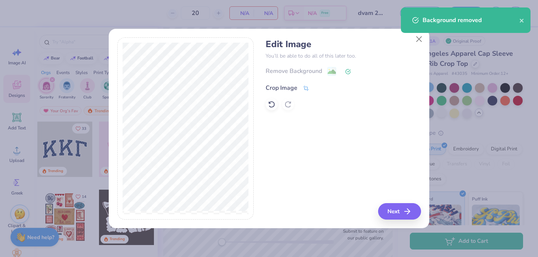
click at [297, 89] on div "Crop Image" at bounding box center [288, 87] width 44 height 9
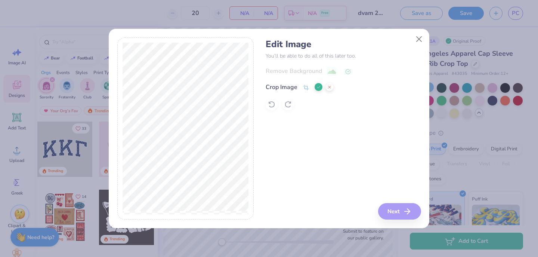
click at [256, 174] on div "Edit Image You’ll be able to do all of this later too. Remove Background Crop I…" at bounding box center [269, 128] width 304 height 182
click at [390, 205] on div "Edit Image You’ll be able to do all of this later too. Remove Background Crop I…" at bounding box center [343, 128] width 155 height 182
click at [399, 213] on div "Edit Image You’ll be able to do all of this later too. Remove Background Crop I…" at bounding box center [343, 128] width 155 height 182
click at [319, 86] on icon at bounding box center [318, 87] width 4 height 4
click at [395, 210] on button "Next" at bounding box center [400, 211] width 43 height 16
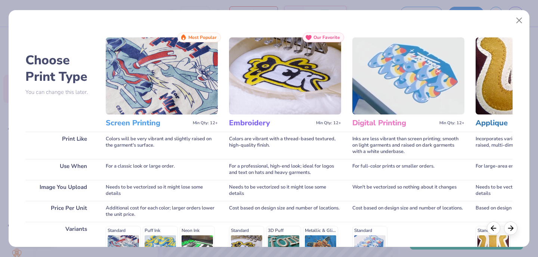
click at [143, 74] on img at bounding box center [162, 75] width 112 height 77
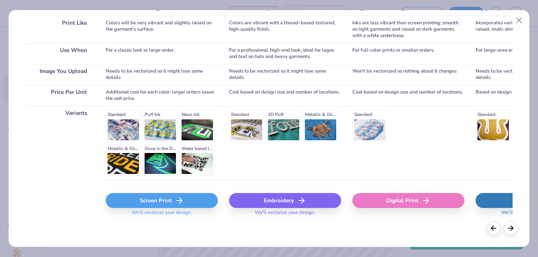
click at [176, 206] on div "Screen Print" at bounding box center [162, 200] width 112 height 15
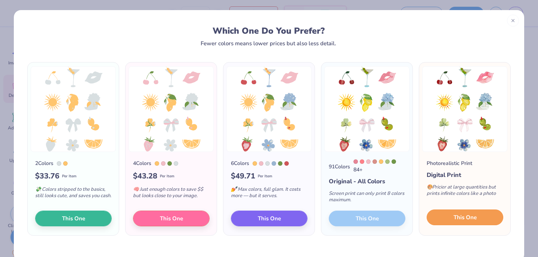
click at [452, 214] on button "This One" at bounding box center [465, 217] width 77 height 16
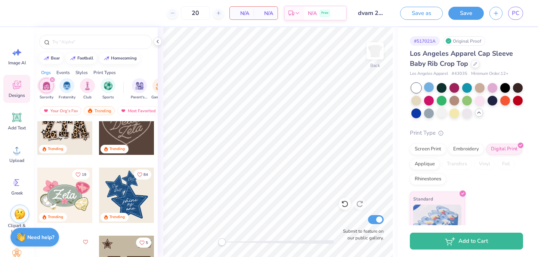
scroll to position [363, 0]
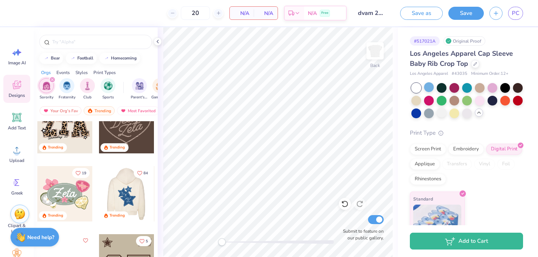
click at [130, 198] on div at bounding box center [126, 193] width 55 height 55
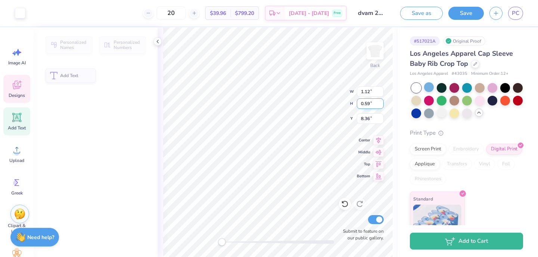
type input "1.12"
type input "0.59"
type input "8.36"
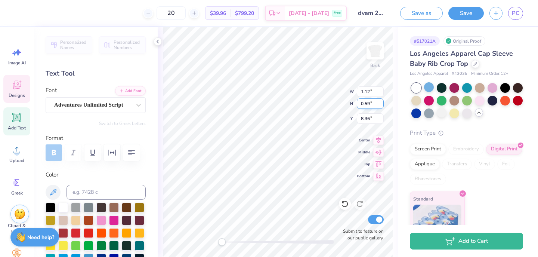
type input "2.55"
type input "0.97"
type input "7.50"
type input "0.55"
type input "0.60"
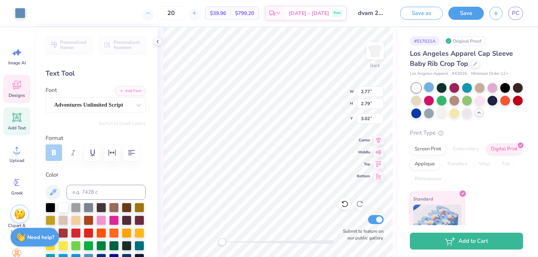
type input "4.19"
type input "2.55"
type input "0.97"
type input "7.50"
type input "5.90"
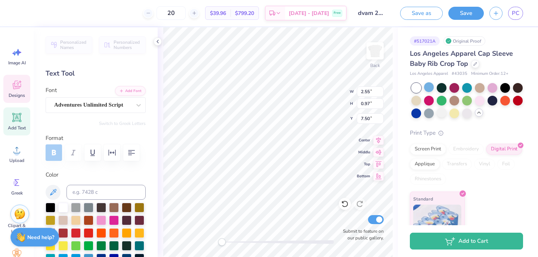
type input "5.76"
type input "5.33"
type input "6.97"
type input "8.14"
type input "3.00"
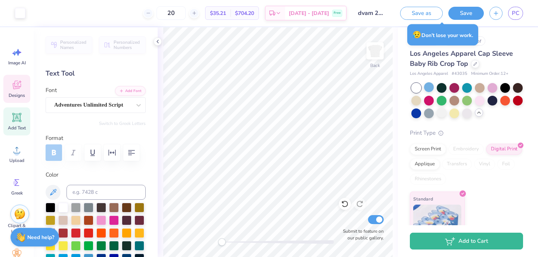
click at [19, 86] on icon at bounding box center [17, 85] width 8 height 9
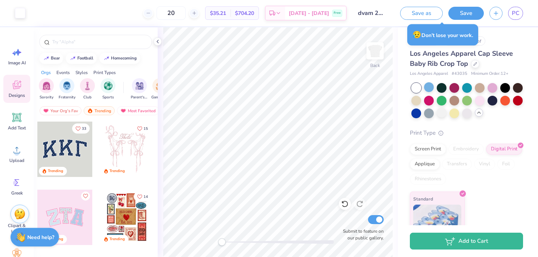
click at [71, 154] on div at bounding box center [64, 148] width 55 height 55
type input "6.79"
type input "2.84"
type input "3.07"
type input "6.97"
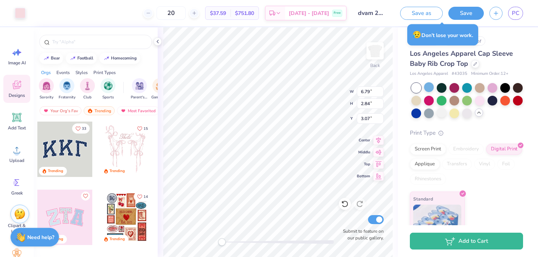
type input "3.06"
type input "3.00"
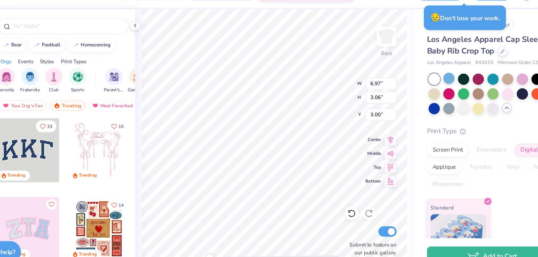
type input "6.86"
type input "2.92"
type input "3.06"
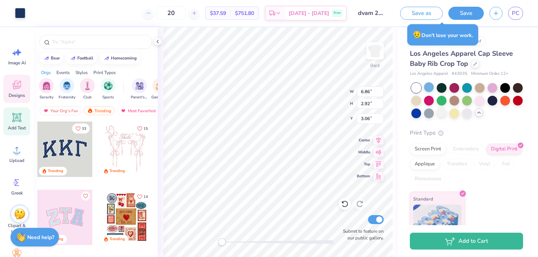
click at [19, 127] on span "Add Text" at bounding box center [17, 128] width 18 height 6
type input "6.97"
type input "3.06"
type input "3.00"
type input "4.03"
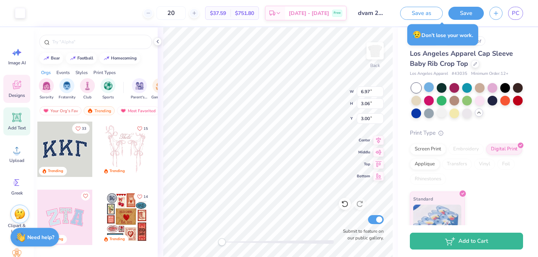
type input "1.17"
type input "6.17"
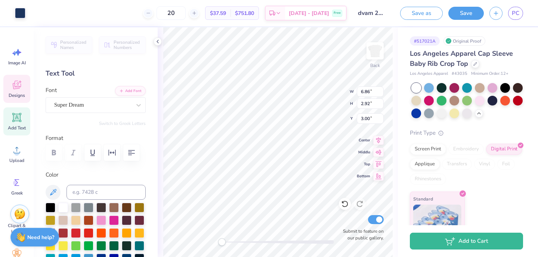
type input "6.79"
type input "2.84"
type input "3.07"
drag, startPoint x: 267, startPoint y: 242, endPoint x: 226, endPoint y: 239, distance: 40.8
click at [226, 240] on div at bounding box center [278, 242] width 112 height 4
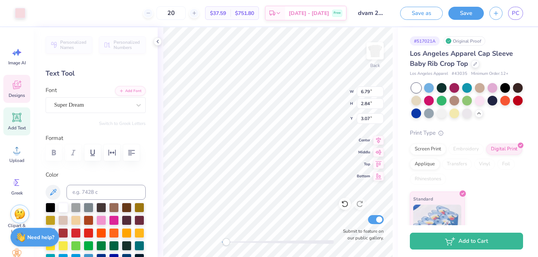
type input "1.49"
type input "0.44"
type input "9.09"
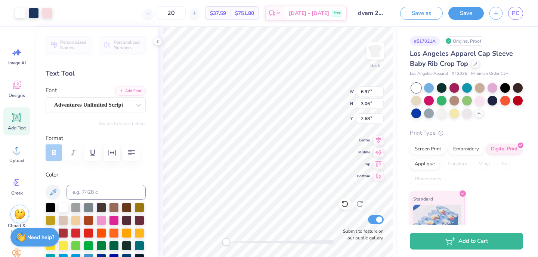
type input "2.12"
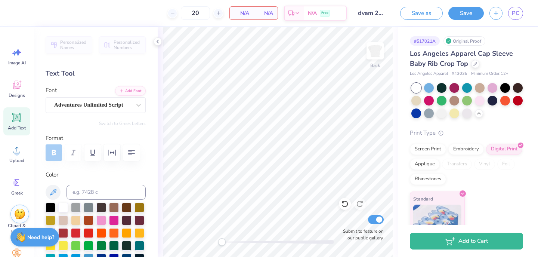
click at [211, 239] on div "Back Submit to feature on our public gallery." at bounding box center [278, 141] width 240 height 229
click at [14, 87] on icon at bounding box center [16, 86] width 7 height 6
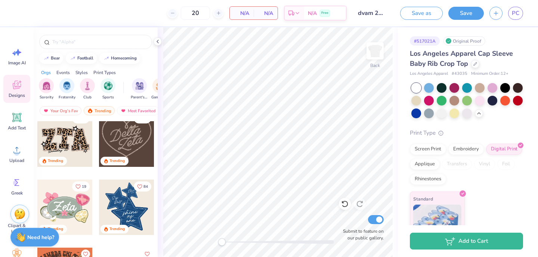
scroll to position [522, 0]
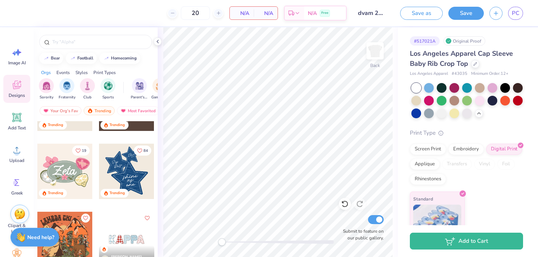
click at [139, 174] on div at bounding box center [126, 170] width 55 height 55
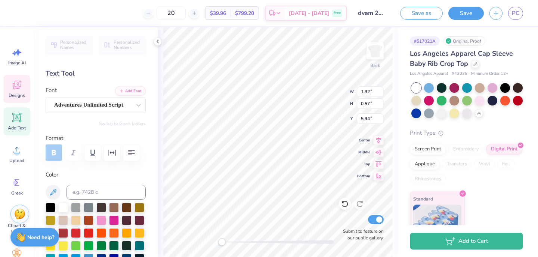
type input "1.04"
type input "0.65"
type input "5.24"
click at [241, 244] on div at bounding box center [278, 241] width 112 height 7
click at [217, 241] on div "Back W 1.04 1.04 " H 0.65 0.65 " Y 5.24 5.24 " Center Middle Top Bottom Submit …" at bounding box center [278, 141] width 240 height 229
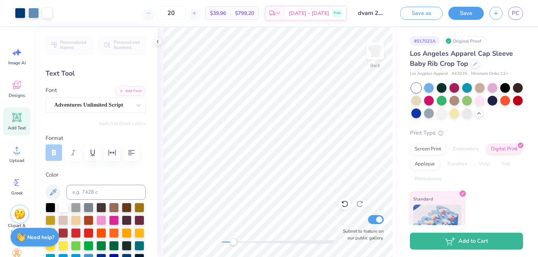
drag, startPoint x: 239, startPoint y: 241, endPoint x: 233, endPoint y: 241, distance: 6.0
click at [233, 241] on div at bounding box center [278, 242] width 112 height 4
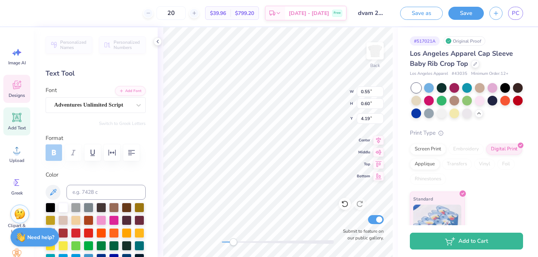
type input "0.56"
type input "4.08"
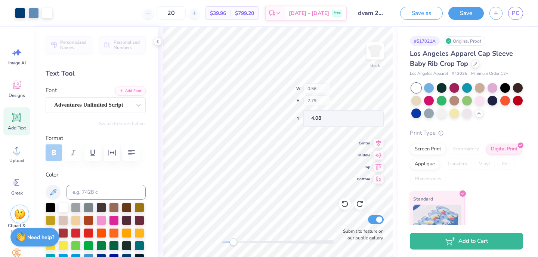
type input "2.77"
type input "2.79"
type input "3.02"
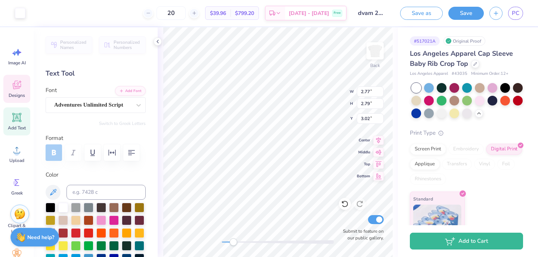
type input "0.56"
type input "0.60"
type input "4.19"
type textarea "18"
type input "0.55"
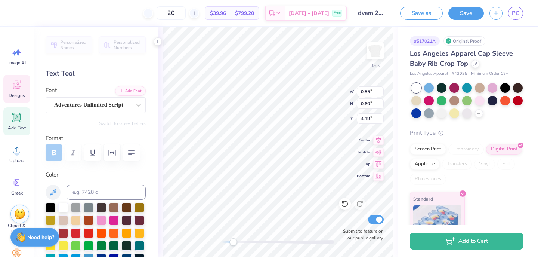
type textarea "1"
type textarea "85"
type textarea "Alpha"
type input "4.07"
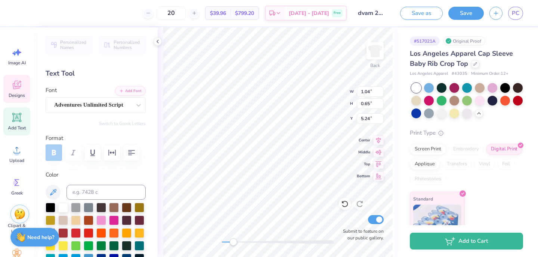
type input "4.12"
type input "3.76"
type input "1.32"
type input "0.57"
type input "5.94"
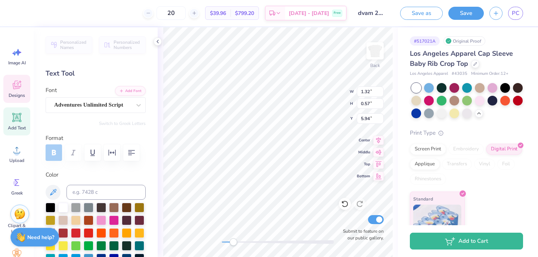
type textarea "c"
type textarea "Chi"
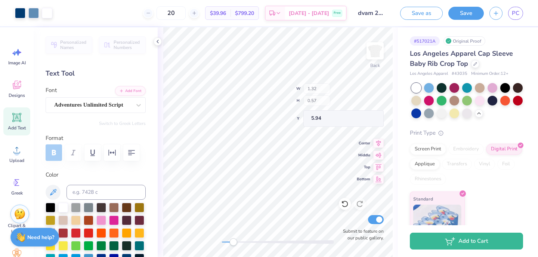
type input "2.11"
type input "0.63"
type input "5.30"
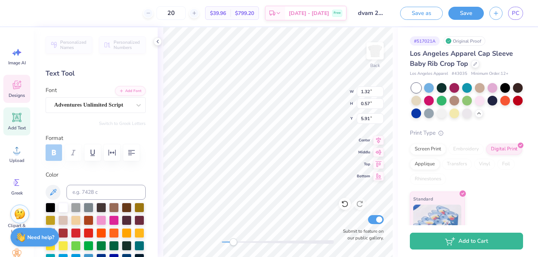
type textarea "D"
type textarea "Chi"
type input "2.55"
type input "0.97"
type input "7.50"
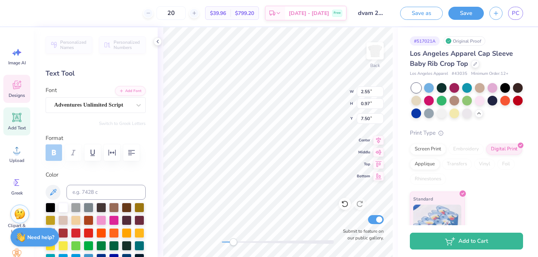
type textarea "Real"
type input "1.12"
type input "0.59"
type input "8.36"
type textarea "a"
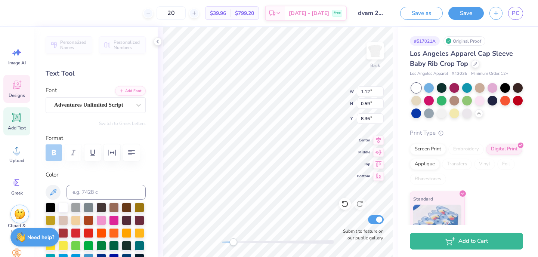
type textarea "Strong"
type input "2.55"
type input "0.97"
type input "7.51"
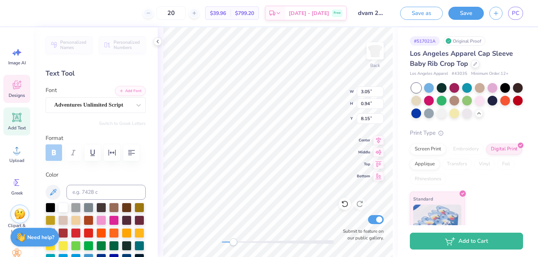
type input "5.90"
type input "5.76"
type input "5.33"
type input "1.49"
type input "0.44"
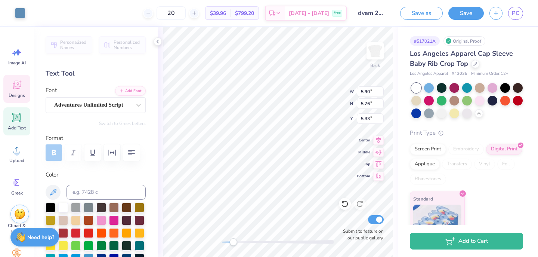
type input "9.09"
type textarea "o"
type textarea "W"
type textarea "Women"
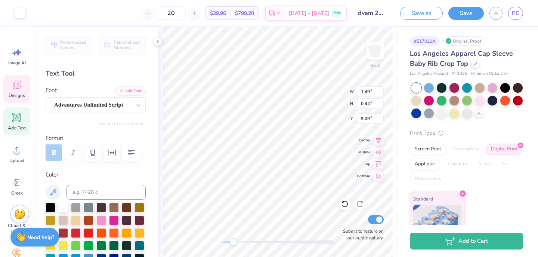
type input "3.27"
type input "0.91"
type input "8.96"
type input "6.01"
type input "5.86"
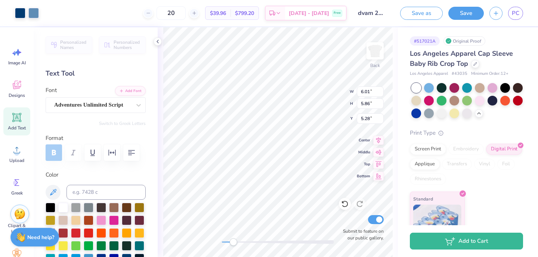
type input "5.28"
click at [207, 241] on div "Back Submit to feature on our public gallery." at bounding box center [278, 141] width 240 height 229
type input "2.82"
type input "2.84"
type input "3.00"
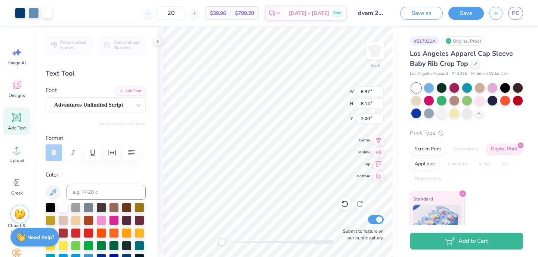
type input "1.02"
click at [430, 148] on div "Screen Print" at bounding box center [428, 147] width 36 height 11
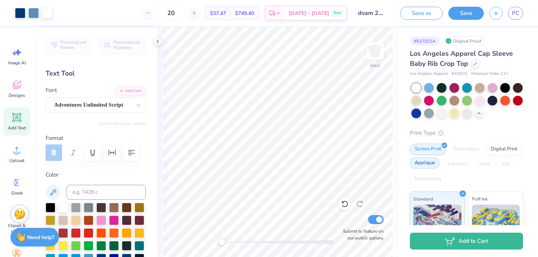
click at [428, 164] on div "Applique" at bounding box center [425, 162] width 30 height 11
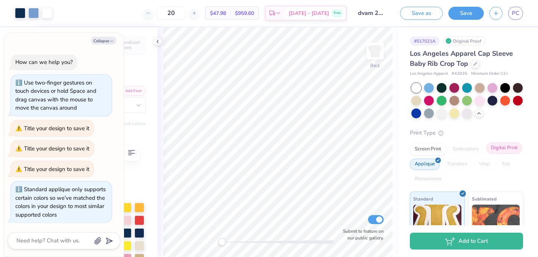
click at [503, 147] on div "Digital Print" at bounding box center [504, 147] width 36 height 11
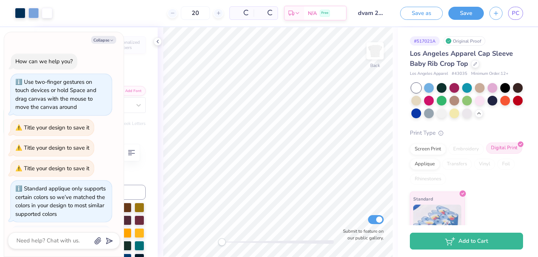
scroll to position [45, 0]
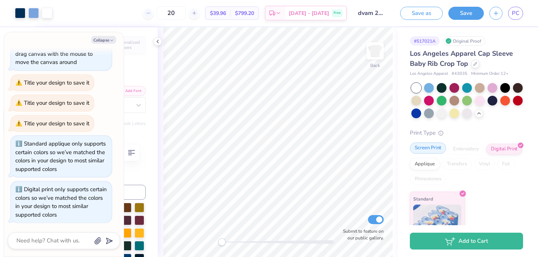
click at [427, 146] on div "Screen Print" at bounding box center [428, 147] width 36 height 11
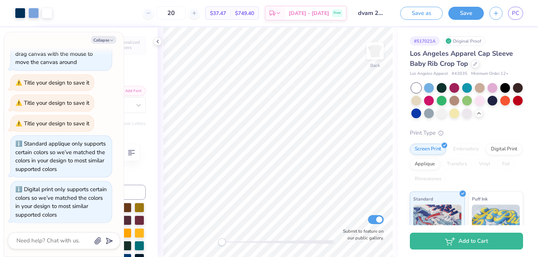
click at [503, 133] on div "Print Type" at bounding box center [466, 133] width 113 height 9
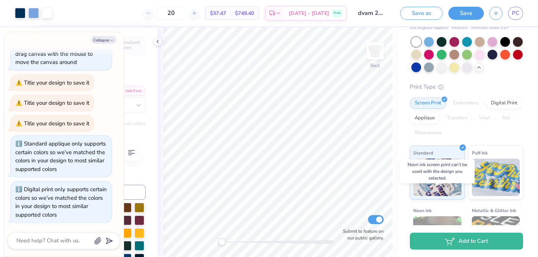
scroll to position [0, 0]
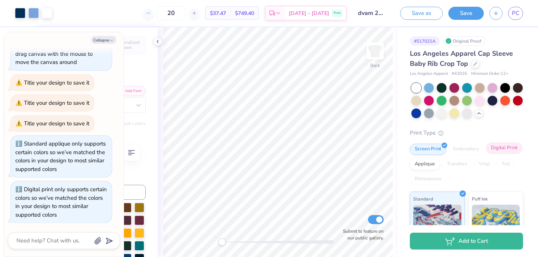
click at [501, 149] on div "Digital Print" at bounding box center [504, 147] width 36 height 11
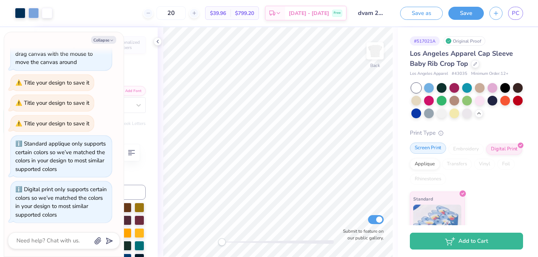
click at [432, 146] on div "Screen Print" at bounding box center [428, 147] width 36 height 11
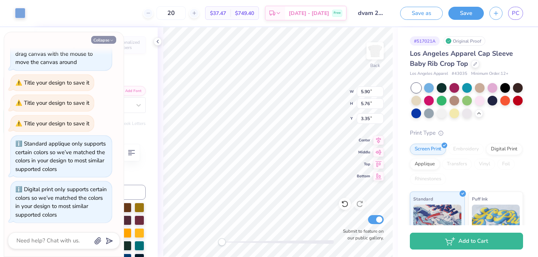
click at [109, 40] on icon "button" at bounding box center [111, 40] width 4 height 4
type textarea "x"
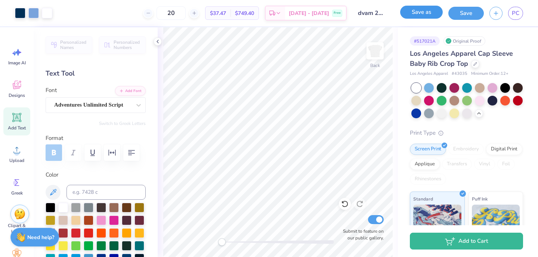
click at [433, 14] on button "Save as" at bounding box center [421, 12] width 43 height 13
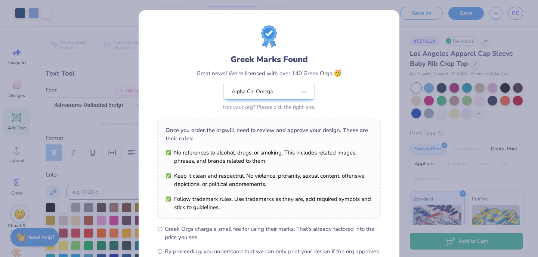
click at [419, 117] on div "Greek Marks Found Great news! We're licensed with over 140 Greek Orgs. 🥳 Alpha …" at bounding box center [269, 128] width 538 height 257
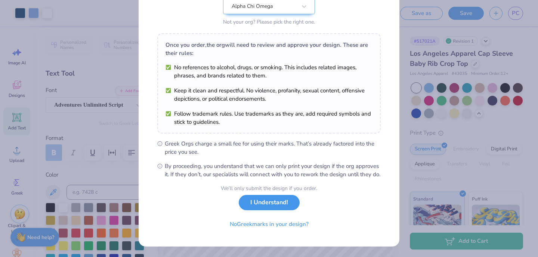
click at [278, 205] on button "I Understand!" at bounding box center [269, 202] width 61 height 15
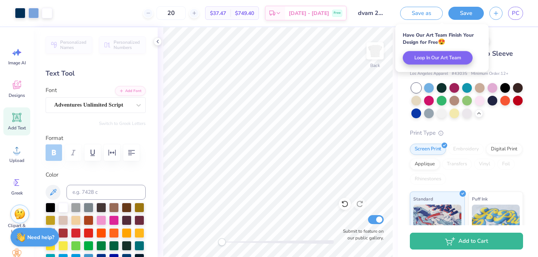
scroll to position [0, 0]
